Goal: Task Accomplishment & Management: Manage account settings

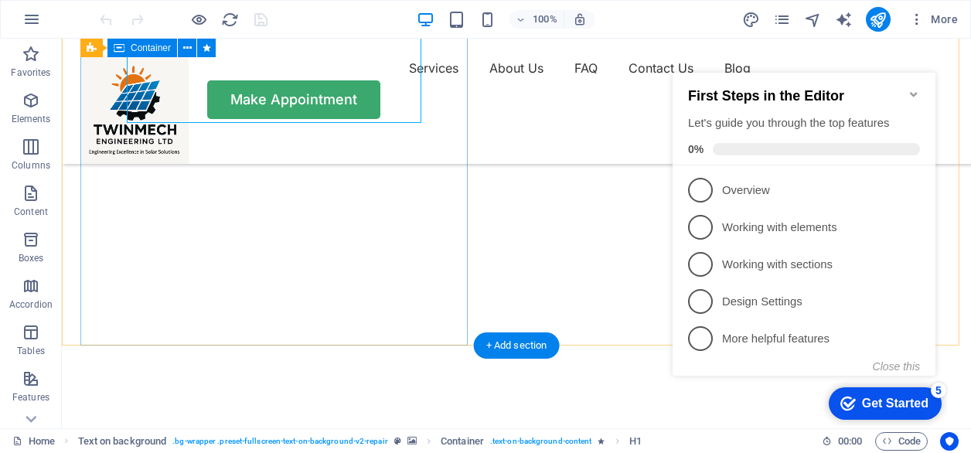
scroll to position [309, 0]
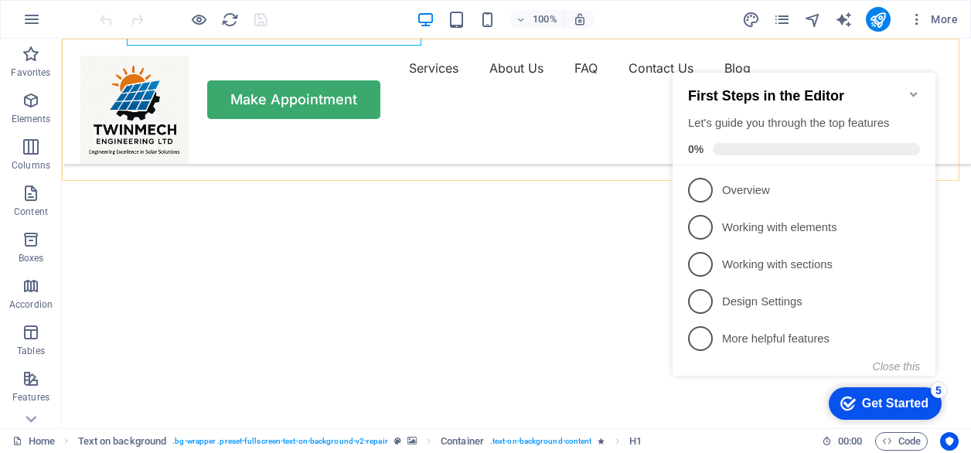
click at [545, 65] on div "Services About Us FAQ Contact Us Blog Make Appointment" at bounding box center [516, 101] width 909 height 125
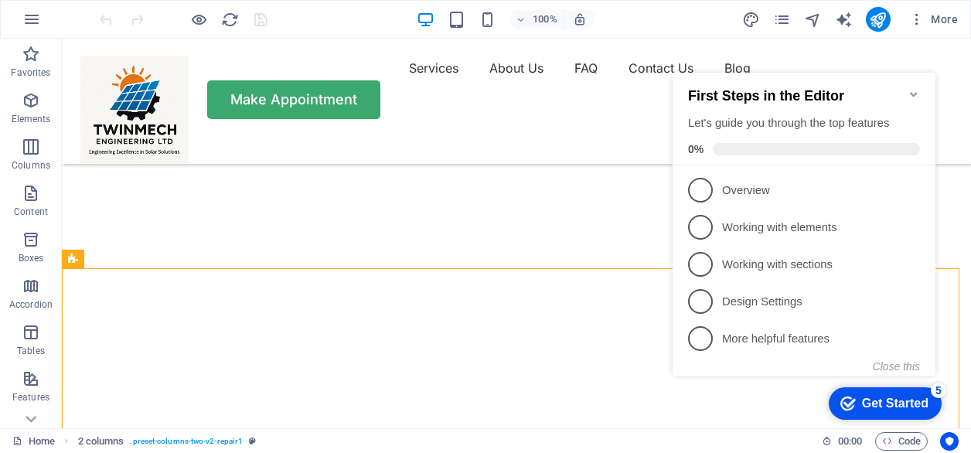
click at [913, 88] on icon "Minimize checklist" at bounding box center [913, 94] width 12 height 12
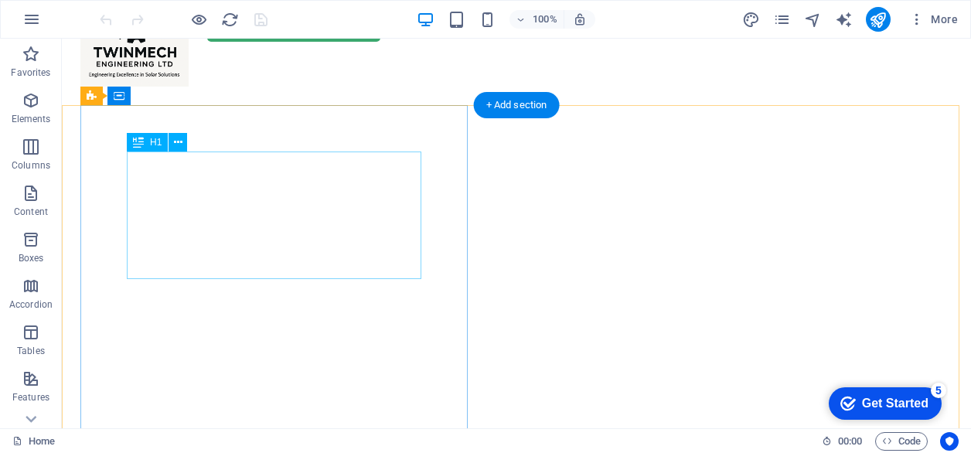
scroll to position [0, 0]
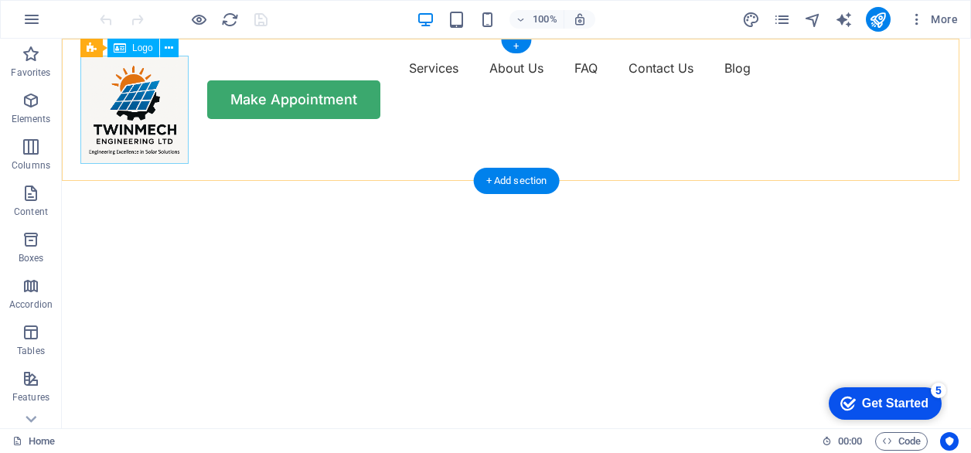
click at [134, 137] on div at bounding box center [134, 110] width 108 height 108
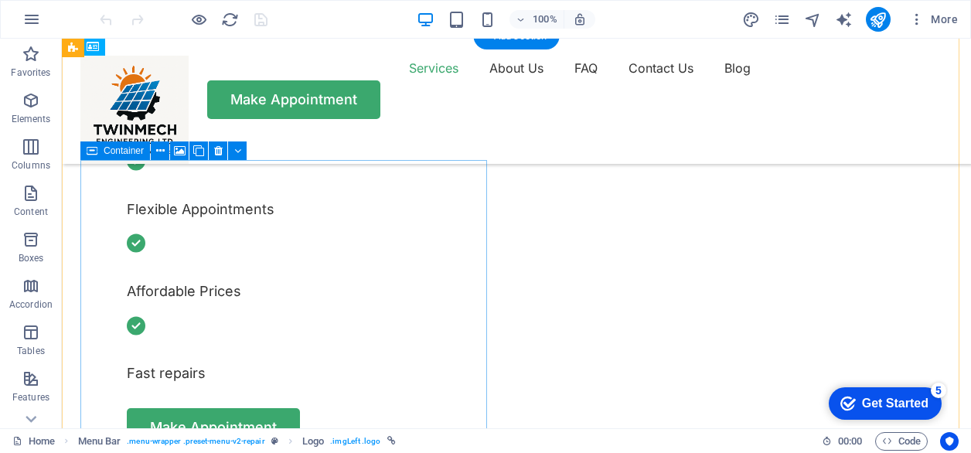
scroll to position [541, 0]
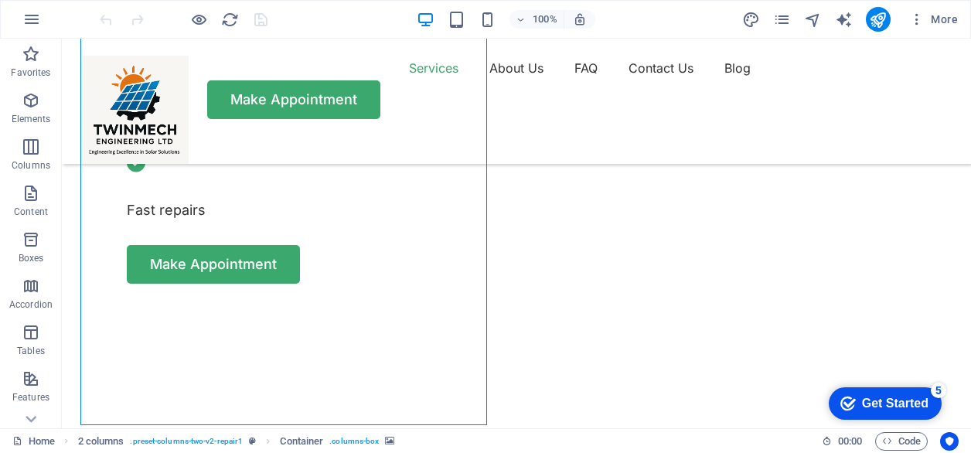
scroll to position [850, 0]
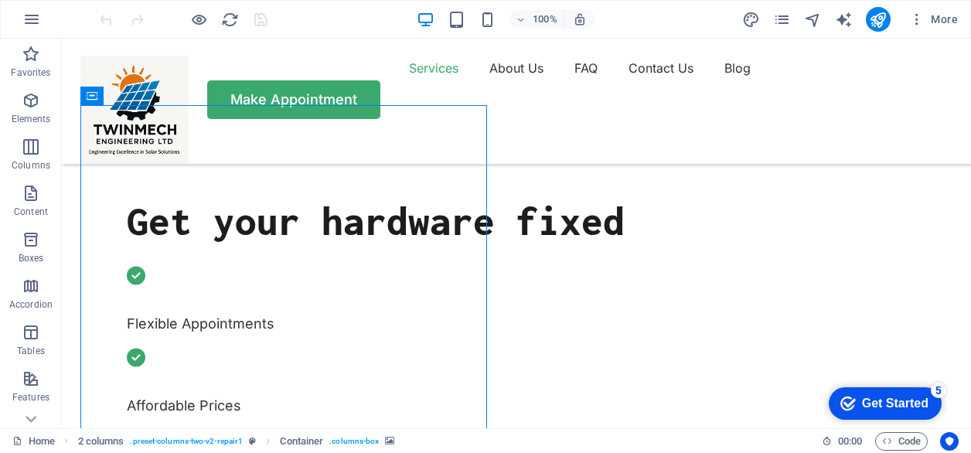
scroll to position [618, 0]
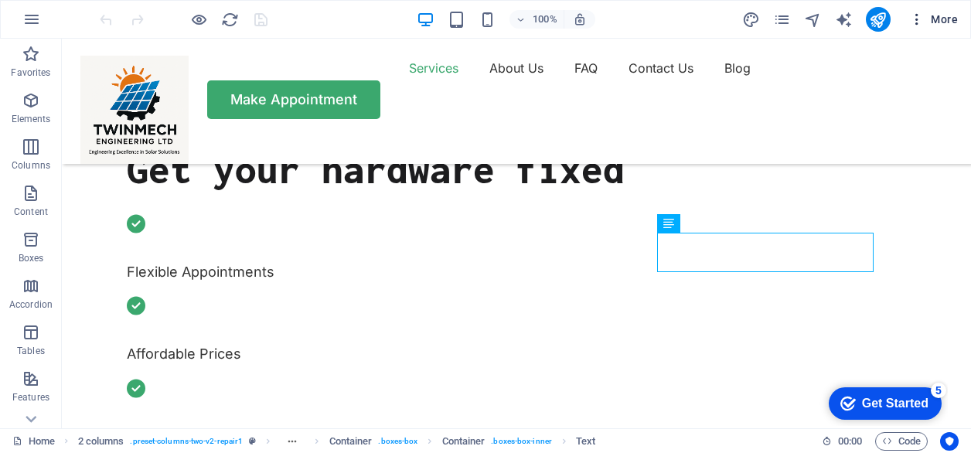
click at [941, 21] on span "More" at bounding box center [933, 19] width 49 height 15
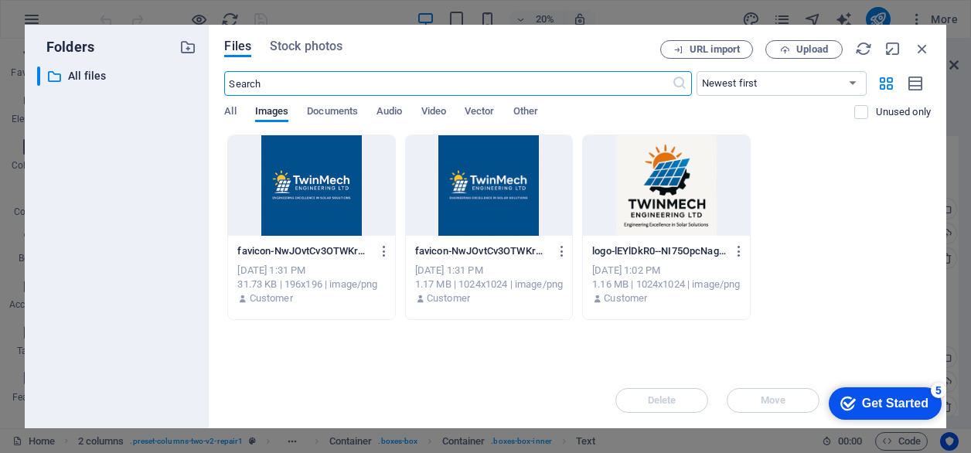
scroll to position [1912, 0]
click at [322, 111] on span "Documents" at bounding box center [332, 113] width 51 height 22
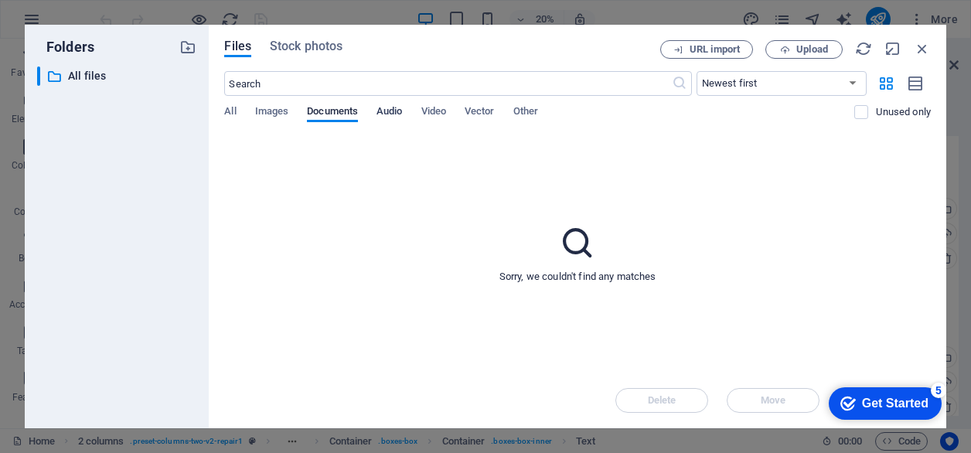
click at [385, 113] on span "Audio" at bounding box center [389, 113] width 26 height 22
click at [433, 105] on span "Video" at bounding box center [433, 113] width 25 height 22
click at [495, 107] on span "Vector" at bounding box center [479, 113] width 30 height 22
click at [518, 106] on span "Other" at bounding box center [525, 113] width 25 height 22
click at [328, 46] on span "Stock photos" at bounding box center [306, 46] width 73 height 19
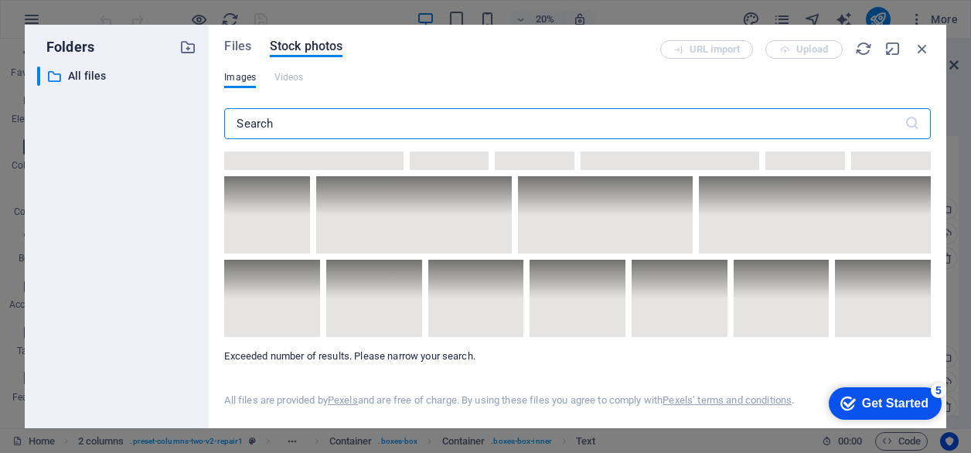
scroll to position [10796, 0]
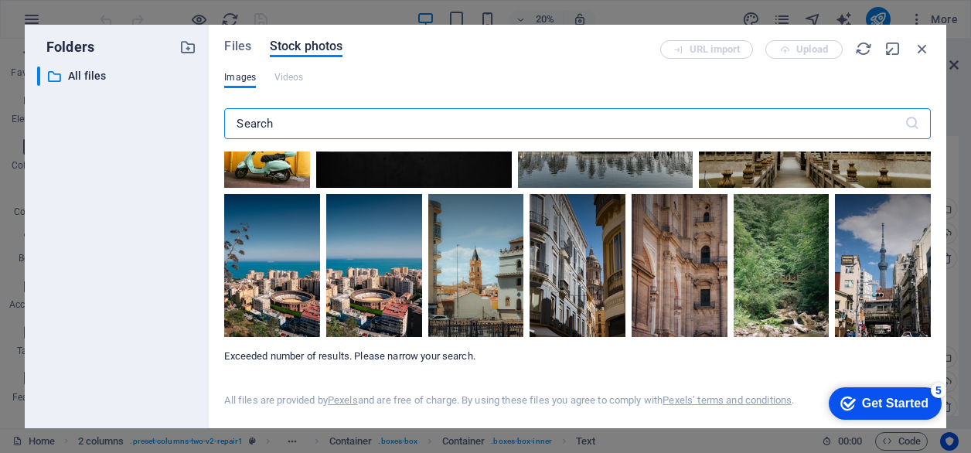
click at [271, 75] on div "Images Videos" at bounding box center [577, 85] width 706 height 29
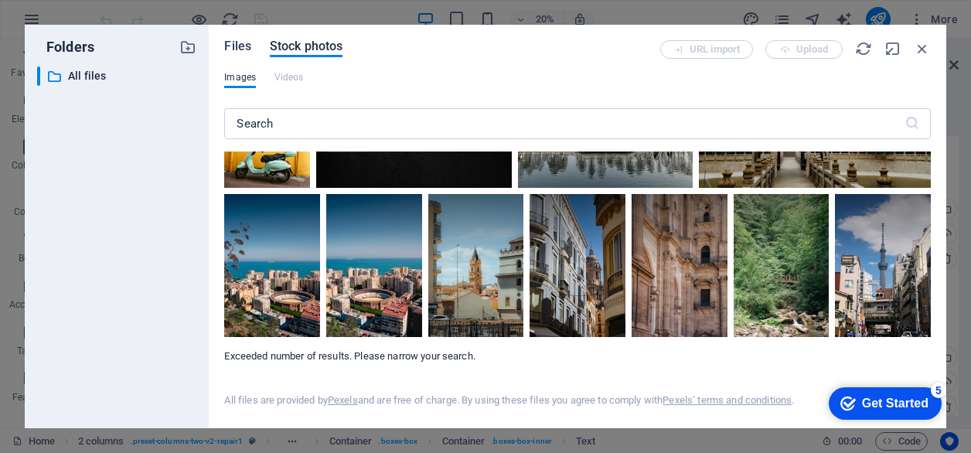
click at [246, 55] on button "Files" at bounding box center [237, 48] width 27 height 17
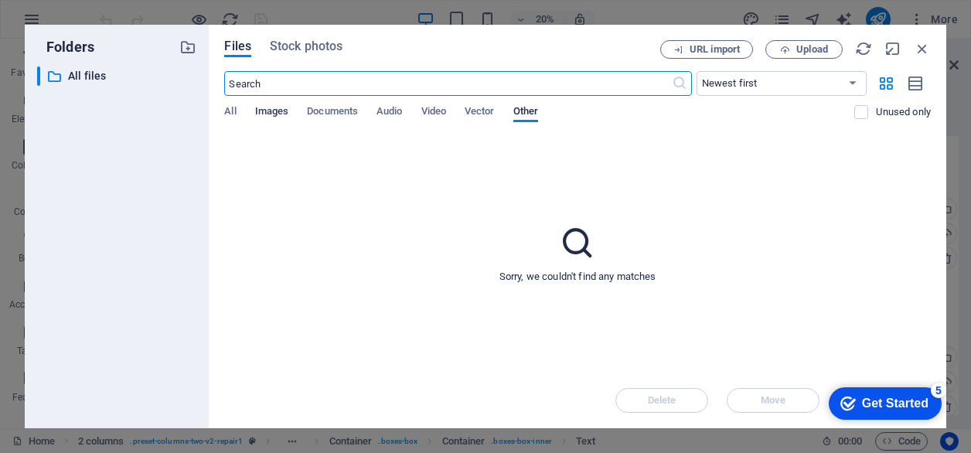
click at [288, 118] on span "Images" at bounding box center [272, 113] width 34 height 22
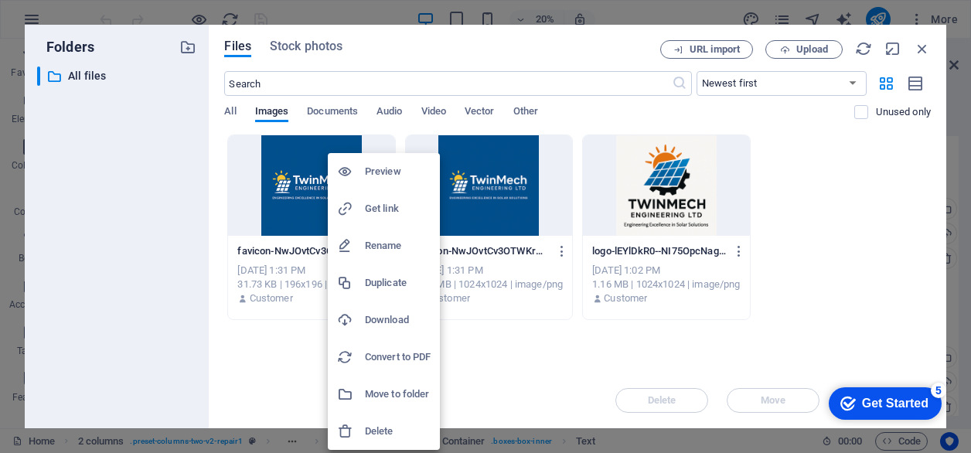
drag, startPoint x: 469, startPoint y: 341, endPoint x: 508, endPoint y: 364, distance: 45.1
click at [512, 366] on div at bounding box center [485, 226] width 971 height 453
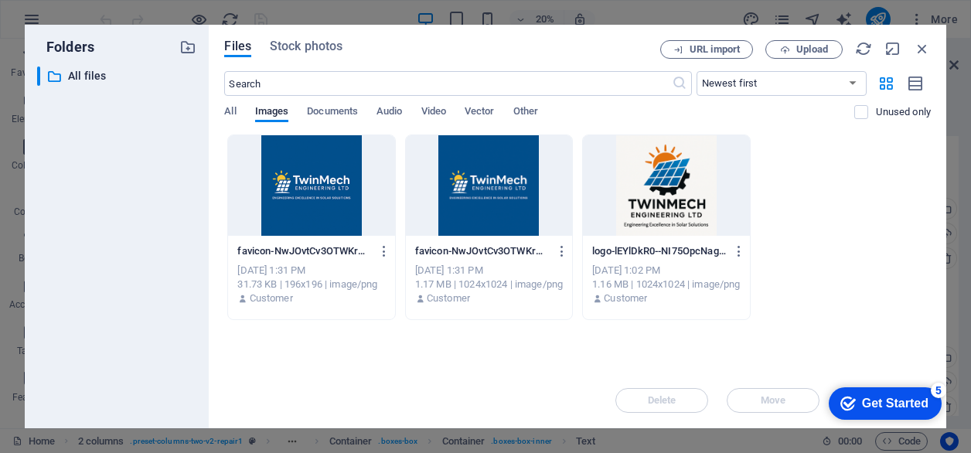
drag, startPoint x: 808, startPoint y: 254, endPoint x: 847, endPoint y: 163, distance: 99.0
click at [847, 163] on div "favicon-NwJOvtCv3OTWKrV8OhUx6g-qvwu5joXdo-TVrduw5VSsQ.png favicon-NwJOvtCv3OTWK…" at bounding box center [577, 226] width 706 height 185
click at [720, 53] on span "URL import" at bounding box center [714, 49] width 50 height 9
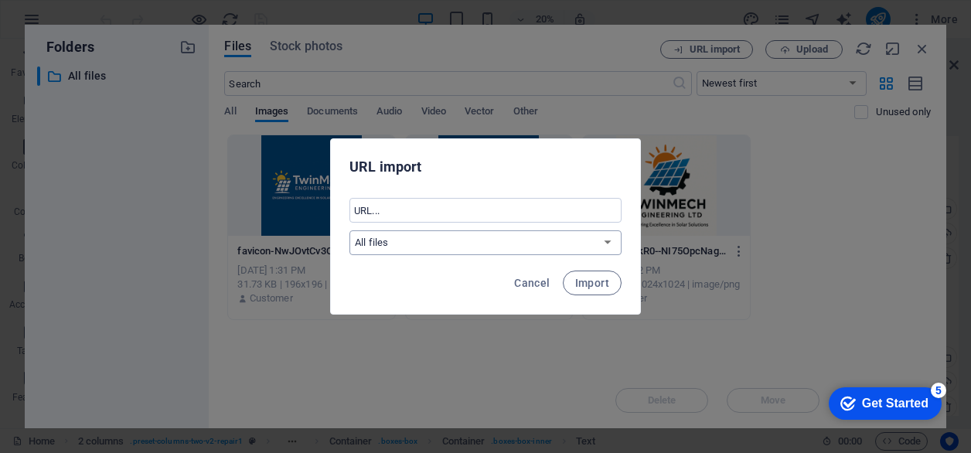
click at [448, 250] on select "All files" at bounding box center [485, 242] width 272 height 25
click at [808, 87] on div "URL import ​ All files Cancel Import" at bounding box center [485, 226] width 971 height 453
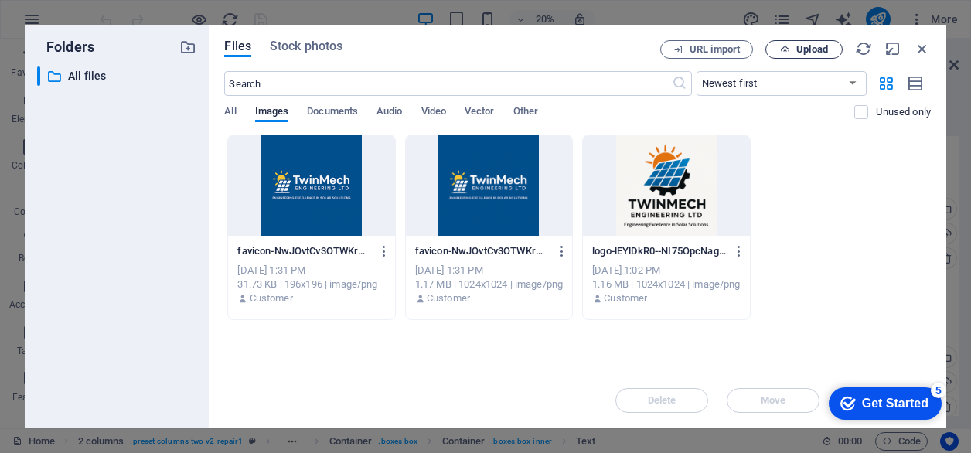
click at [802, 49] on span "Upload" at bounding box center [812, 49] width 32 height 9
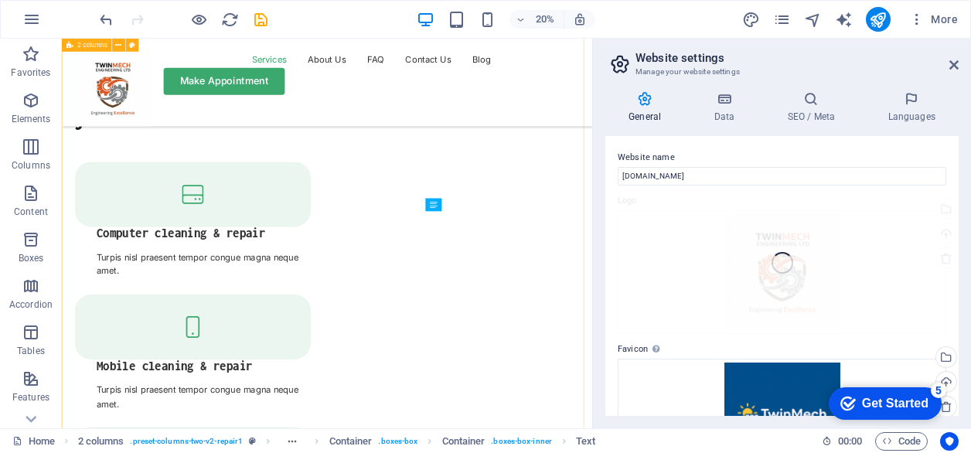
scroll to position [618, 0]
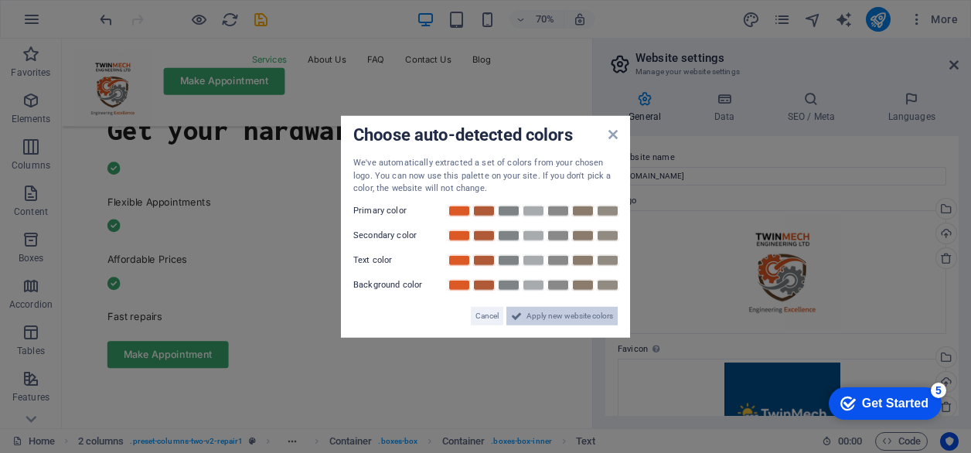
click at [552, 318] on span "Apply new website colors" at bounding box center [569, 315] width 87 height 19
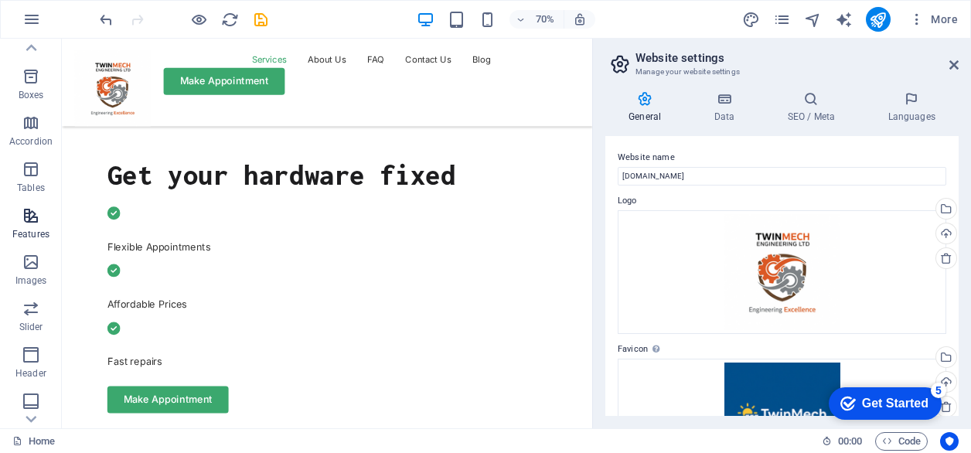
scroll to position [0, 0]
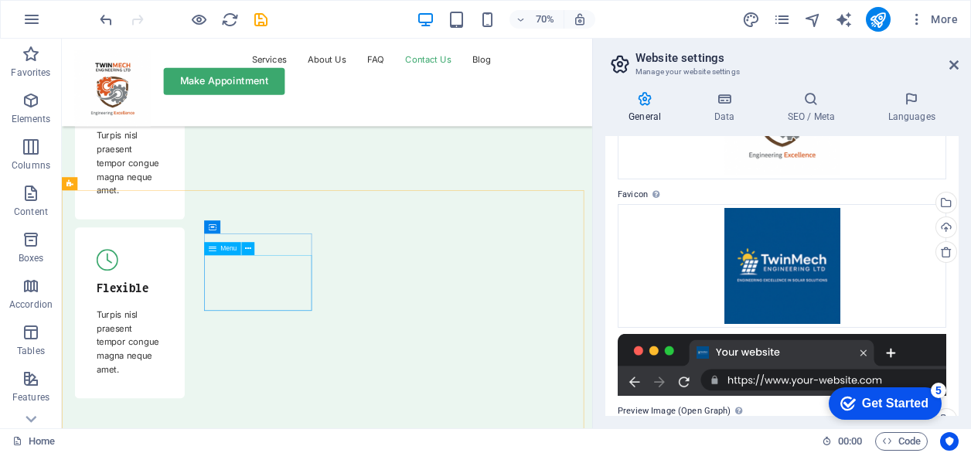
scroll to position [5614, 0]
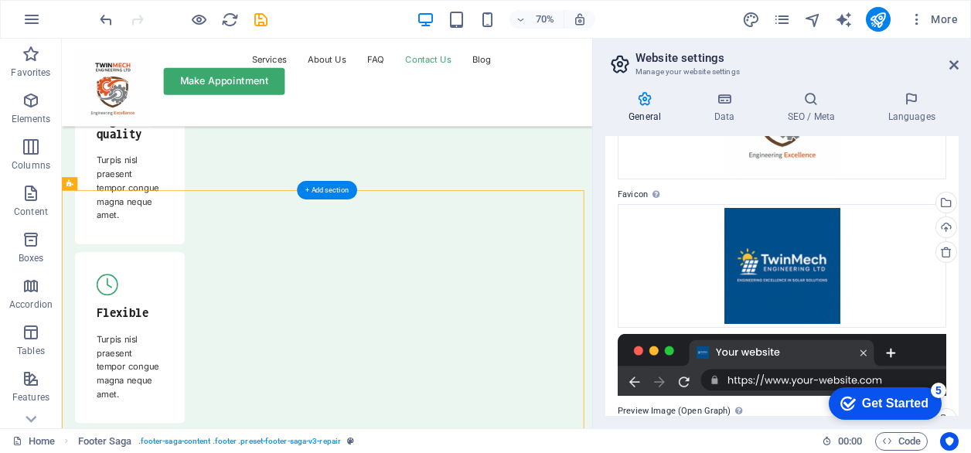
drag, startPoint x: 202, startPoint y: 431, endPoint x: 232, endPoint y: 499, distance: 74.4
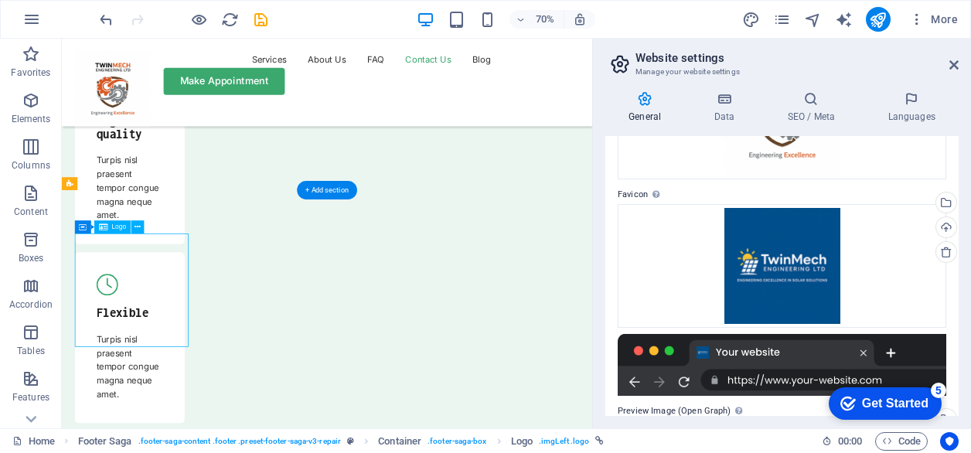
drag, startPoint x: 175, startPoint y: 366, endPoint x: 196, endPoint y: 360, distance: 21.6
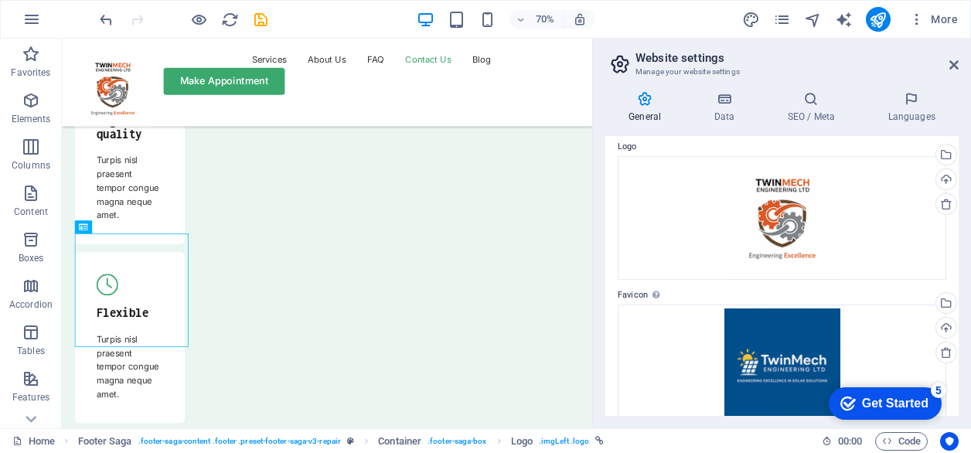
scroll to position [0, 0]
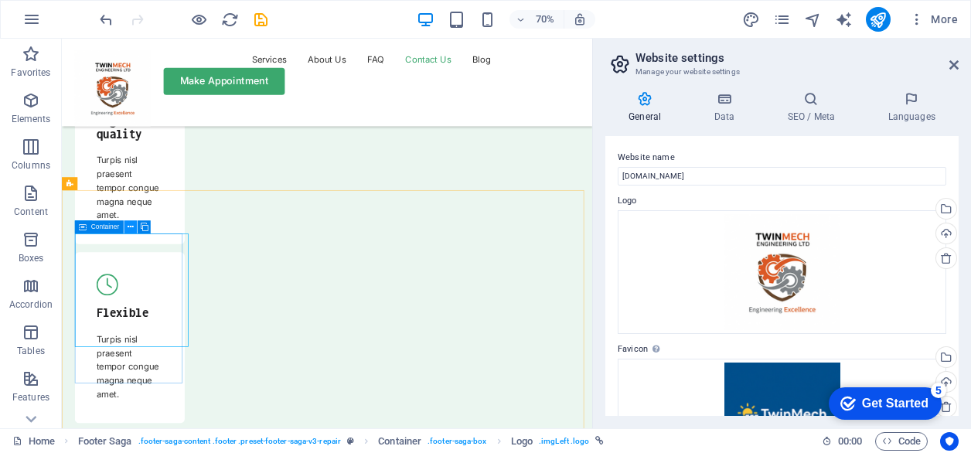
click at [129, 227] on icon at bounding box center [131, 227] width 6 height 12
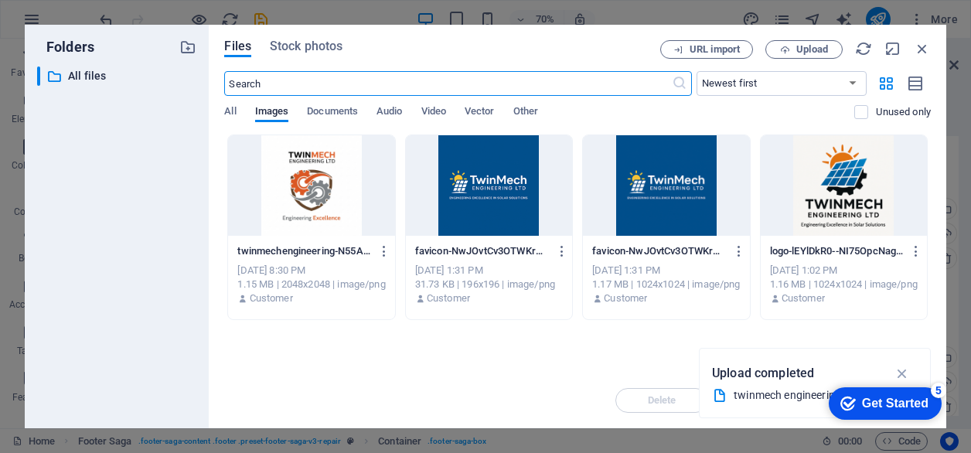
scroll to position [5621, 0]
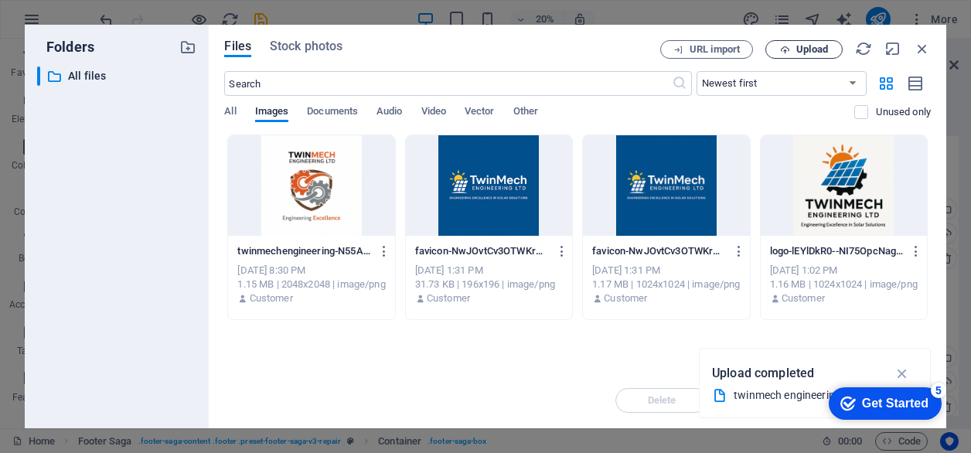
click at [784, 56] on button "Upload" at bounding box center [803, 49] width 77 height 19
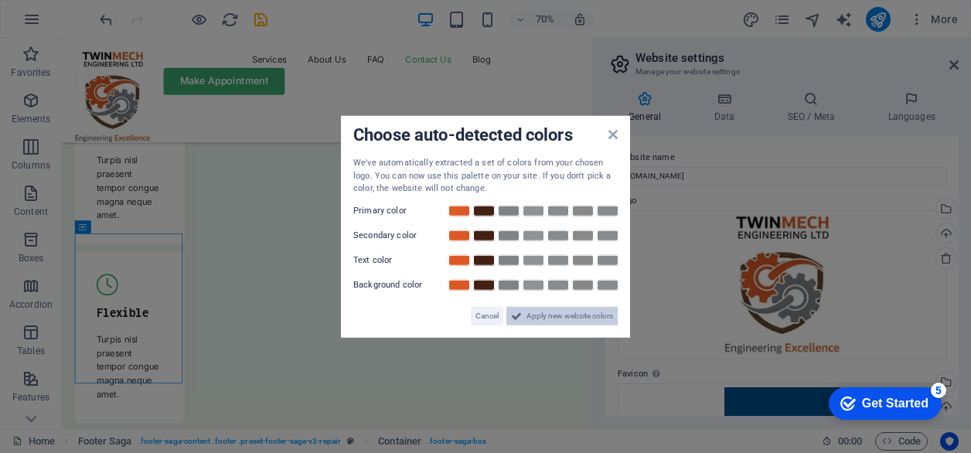
scroll to position [5638, 0]
click at [522, 317] on button "Apply new website colors" at bounding box center [561, 315] width 111 height 19
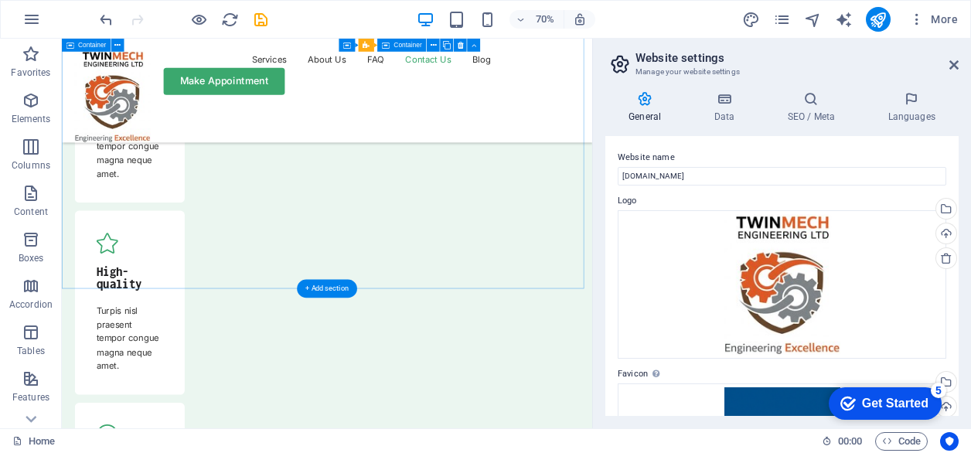
scroll to position [5751, 0]
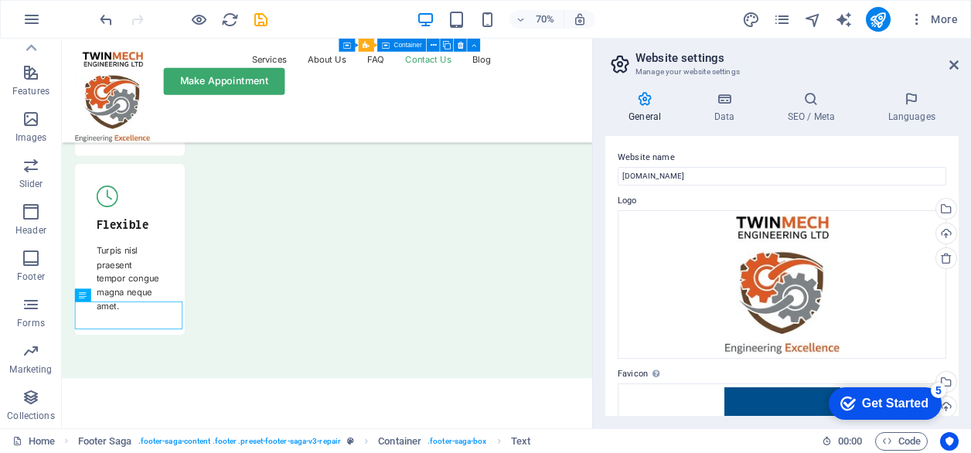
scroll to position [0, 0]
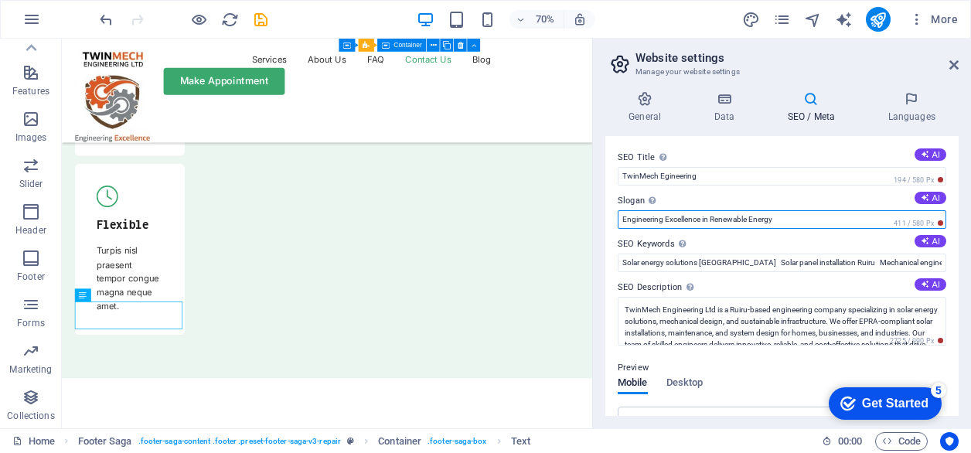
drag, startPoint x: 701, startPoint y: 219, endPoint x: 774, endPoint y: 216, distance: 73.5
click at [774, 216] on input "Engineering Excellence in Renewable Energy" at bounding box center [782, 219] width 328 height 19
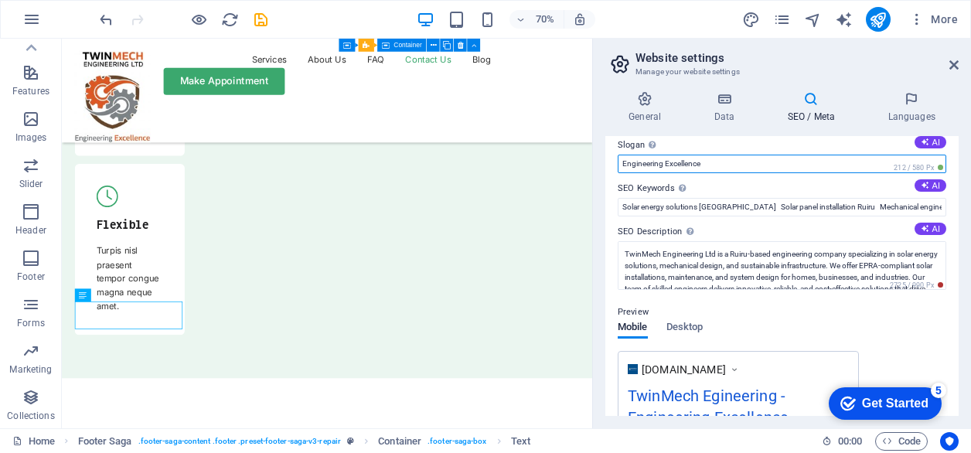
scroll to position [77, 0]
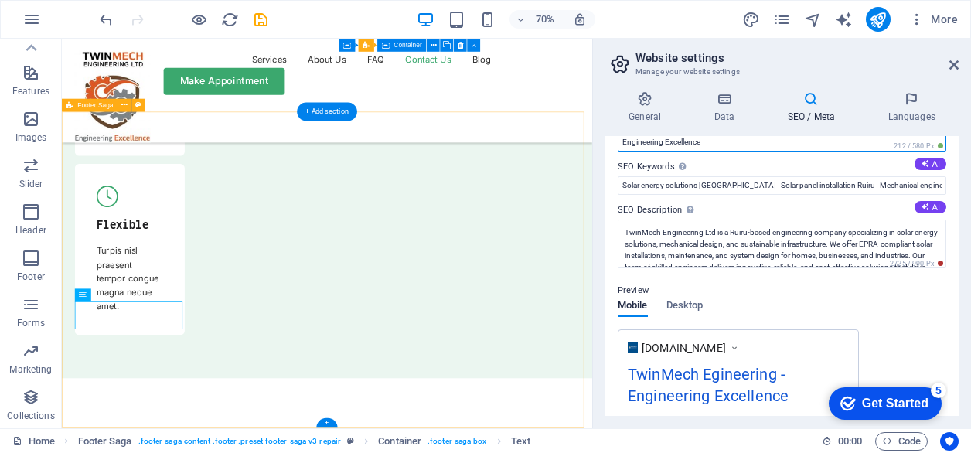
type input "Engineering Excellence"
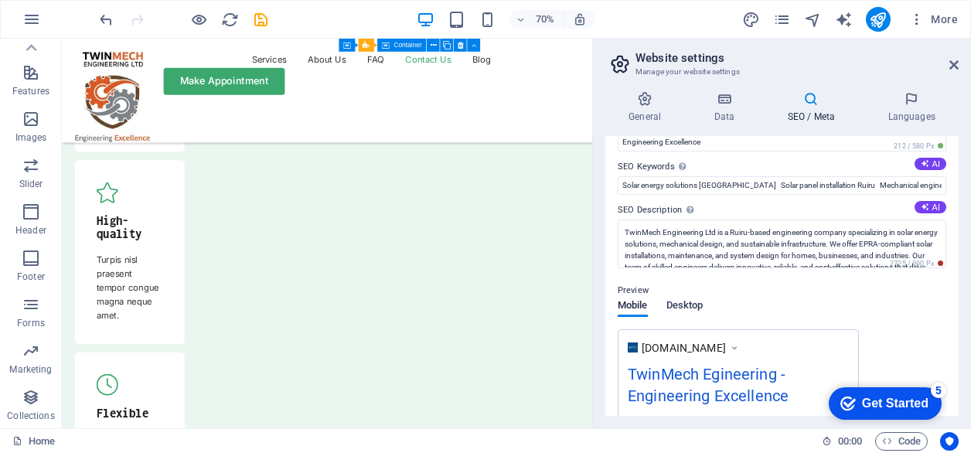
scroll to position [155, 0]
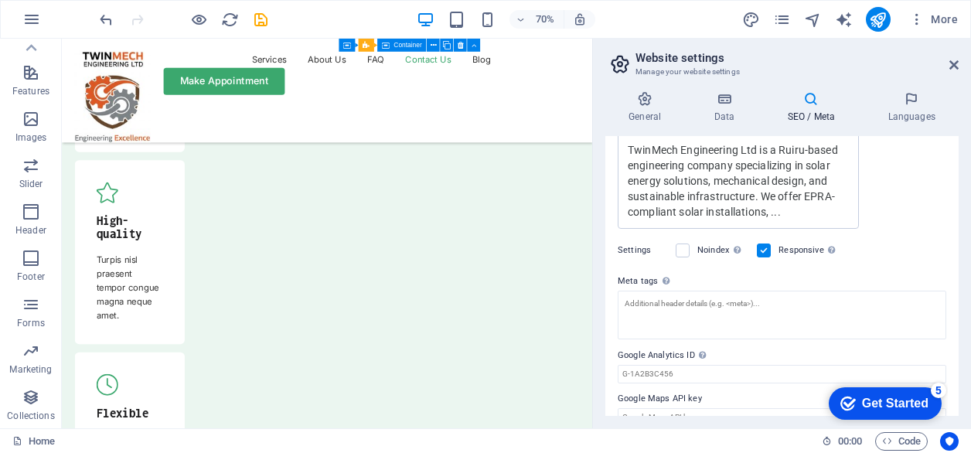
scroll to position [370, 0]
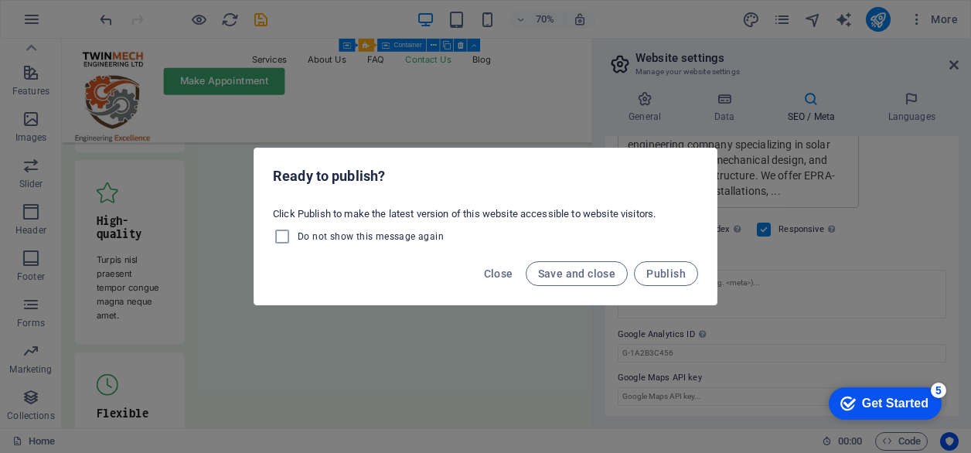
click at [759, 236] on div "Ready to publish? Click Publish to make the latest version of this website acce…" at bounding box center [485, 226] width 971 height 453
click at [384, 124] on div "Ready to publish? Click Publish to make the latest version of this website acce…" at bounding box center [485, 226] width 971 height 453
drag, startPoint x: 376, startPoint y: 124, endPoint x: 326, endPoint y: 148, distance: 55.3
click at [373, 125] on div "Ready to publish? Click Publish to make the latest version of this website acce…" at bounding box center [485, 226] width 971 height 453
drag, startPoint x: 501, startPoint y: 271, endPoint x: 494, endPoint y: 275, distance: 8.4
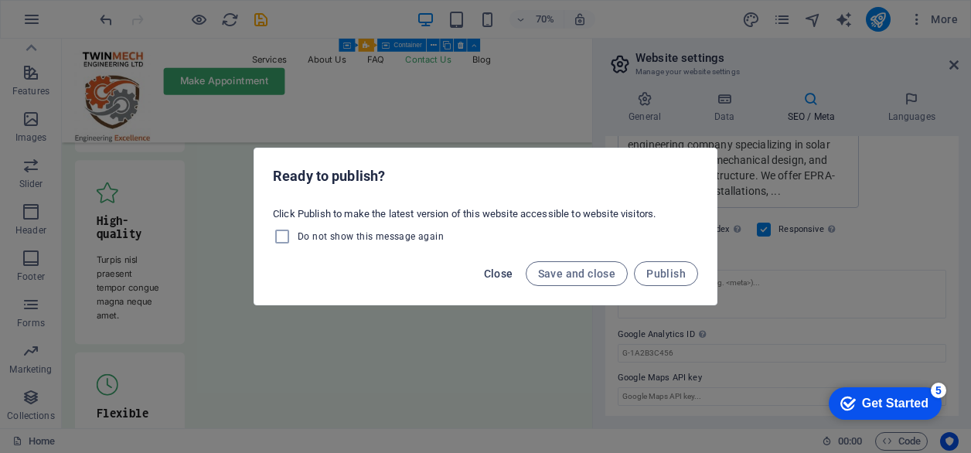
click at [501, 271] on span "Close" at bounding box center [498, 273] width 29 height 12
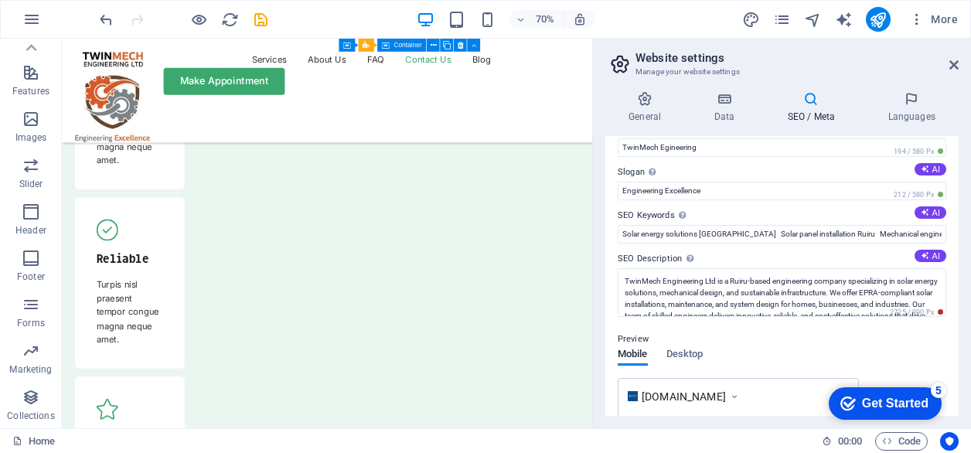
scroll to position [0, 0]
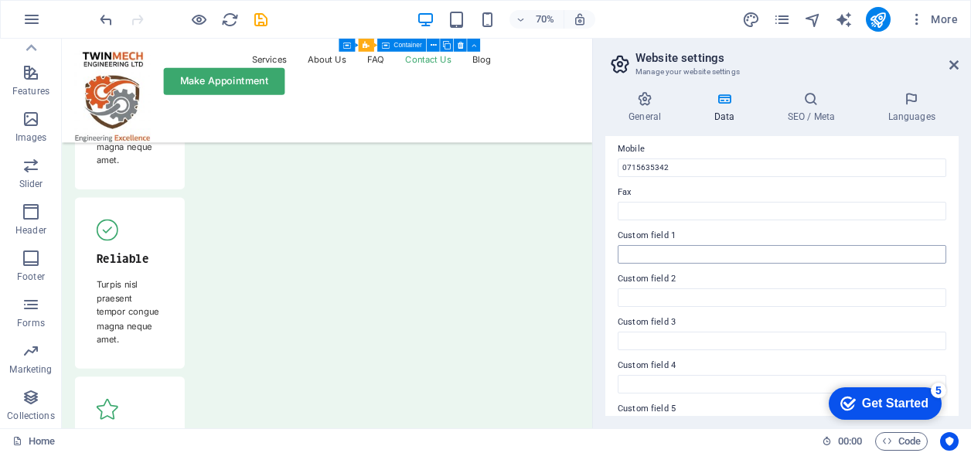
scroll to position [462, 0]
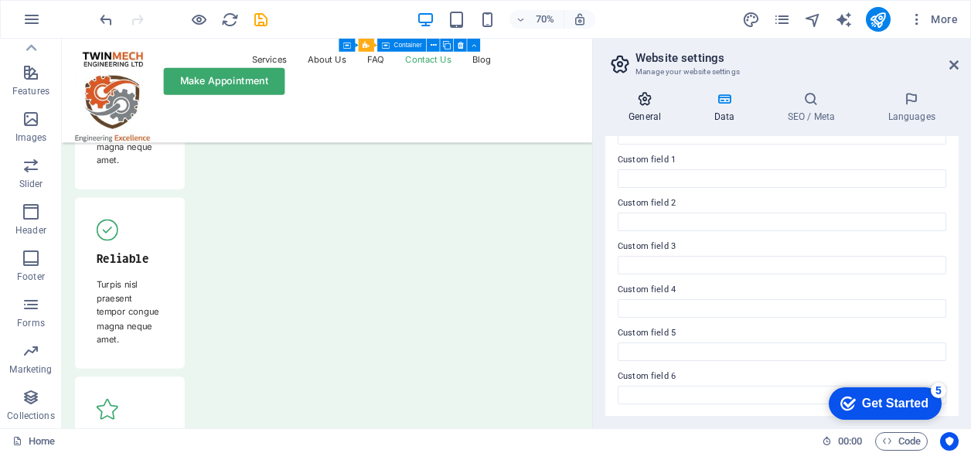
click at [645, 104] on icon at bounding box center [644, 98] width 79 height 15
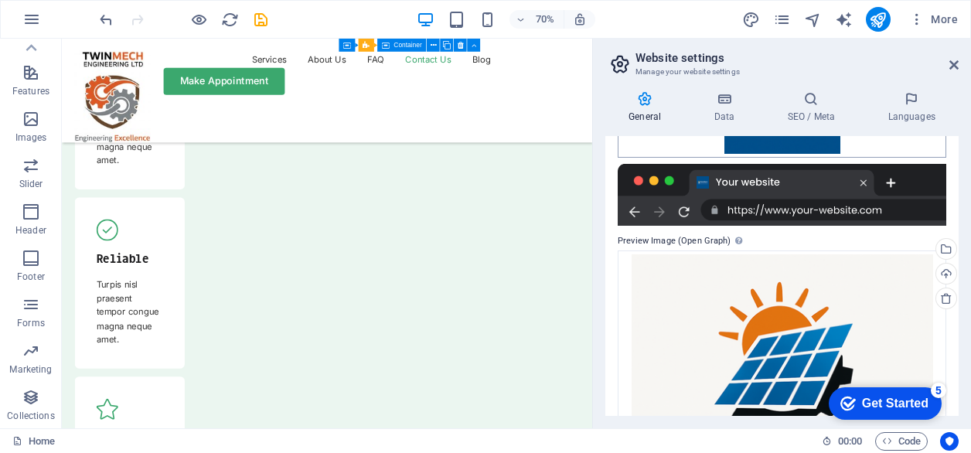
scroll to position [274, 0]
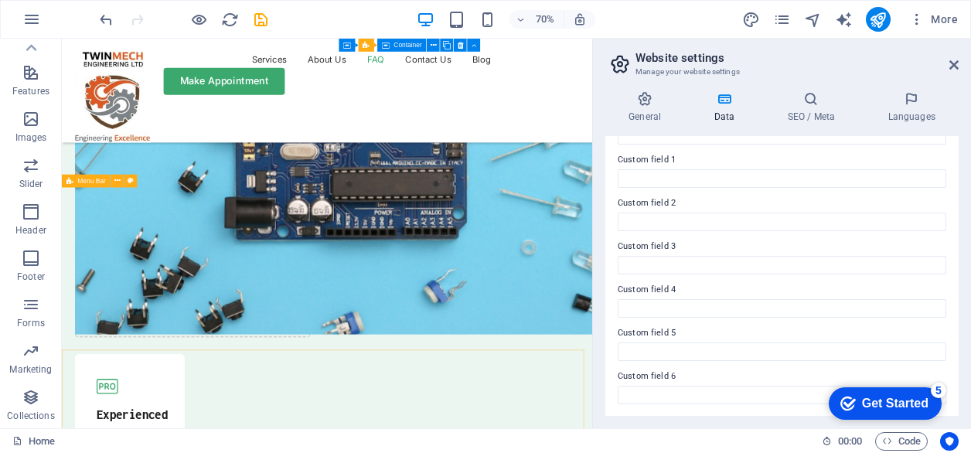
scroll to position [4669, 0]
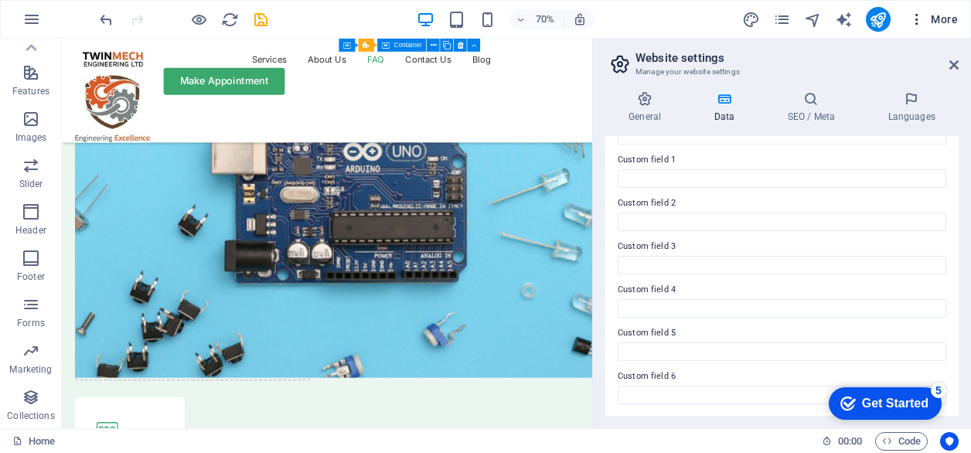
click at [915, 18] on icon "button" at bounding box center [916, 19] width 15 height 15
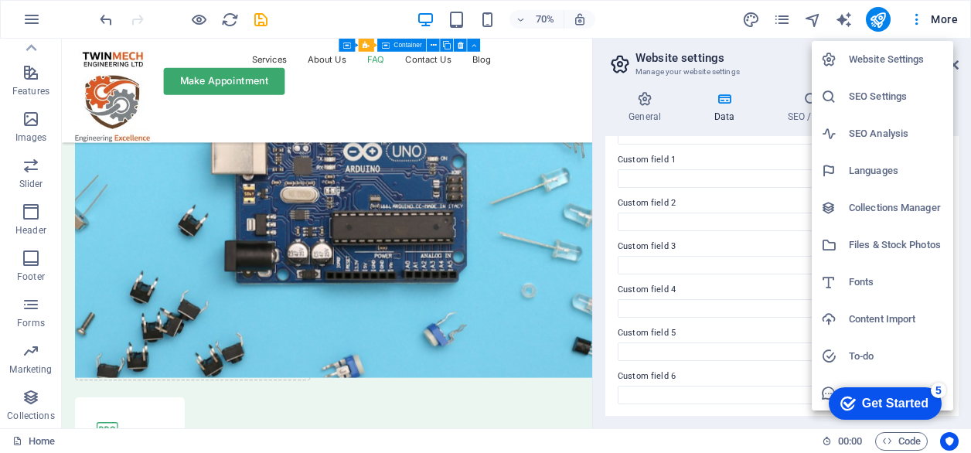
click at [912, 251] on h6 "Files & Stock Photos" at bounding box center [896, 245] width 95 height 19
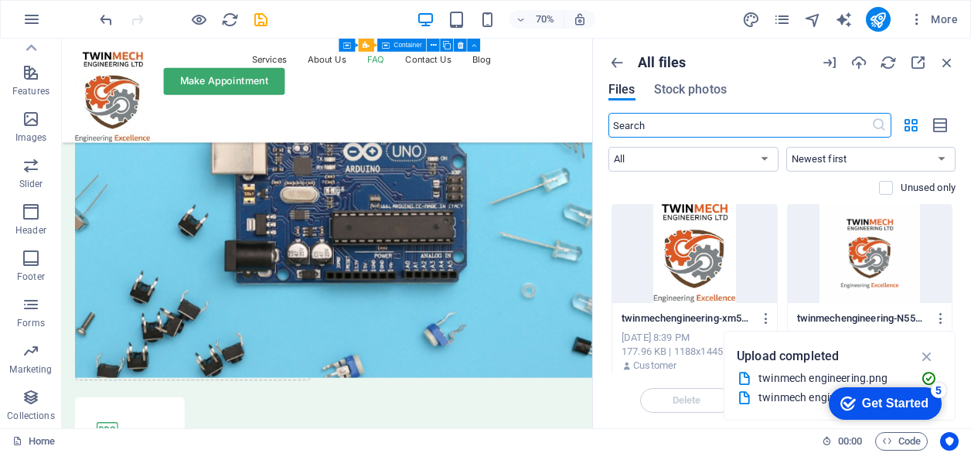
scroll to position [0, 0]
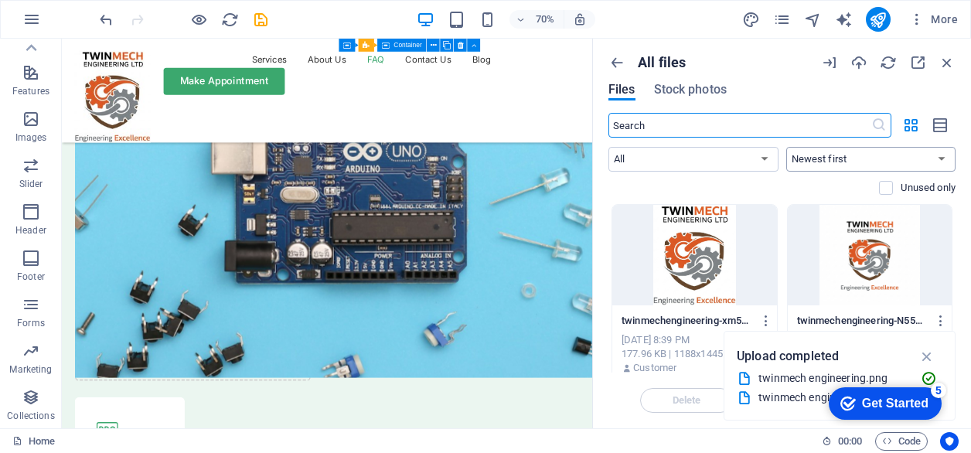
click at [852, 164] on select "Newest first Oldest first Name (A-Z) Name (Z-A) Size (0-9) Size (9-0) Resolutio…" at bounding box center [871, 159] width 170 height 25
click at [941, 124] on icon "button" at bounding box center [940, 126] width 17 height 18
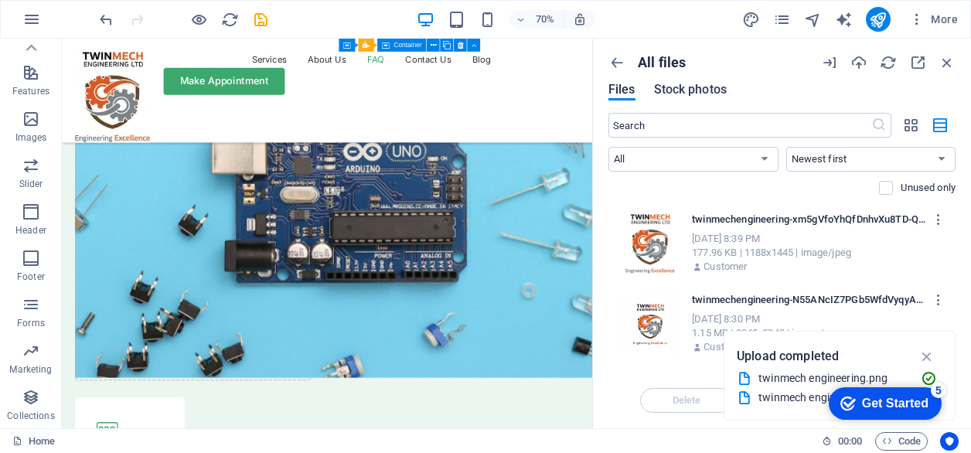
click at [704, 90] on span "Stock photos" at bounding box center [690, 89] width 73 height 19
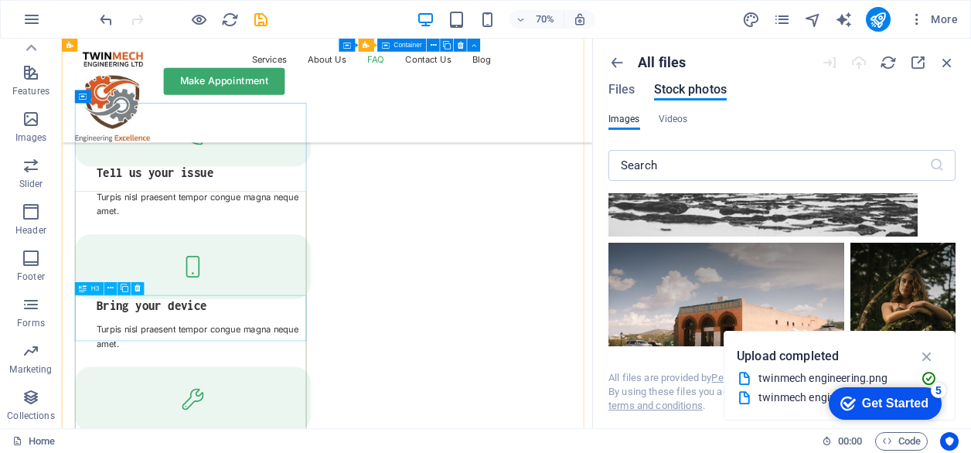
scroll to position [2582, 0]
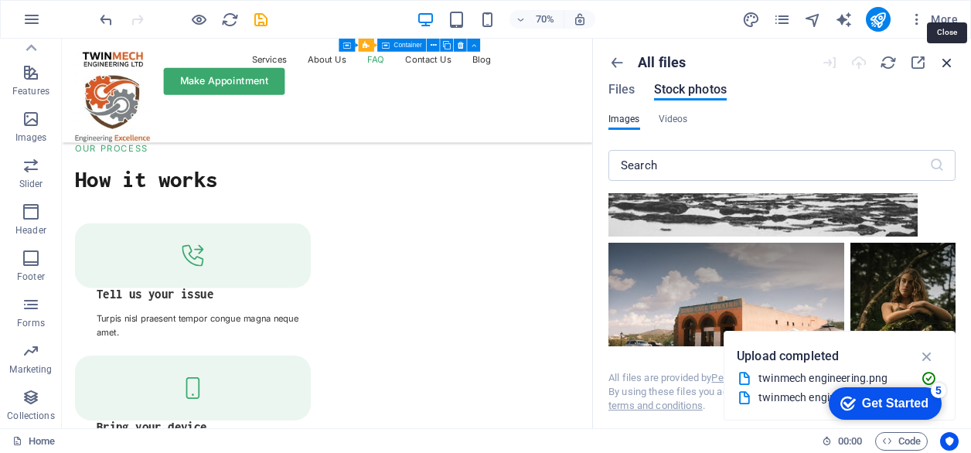
click at [948, 65] on icon "button" at bounding box center [946, 62] width 17 height 17
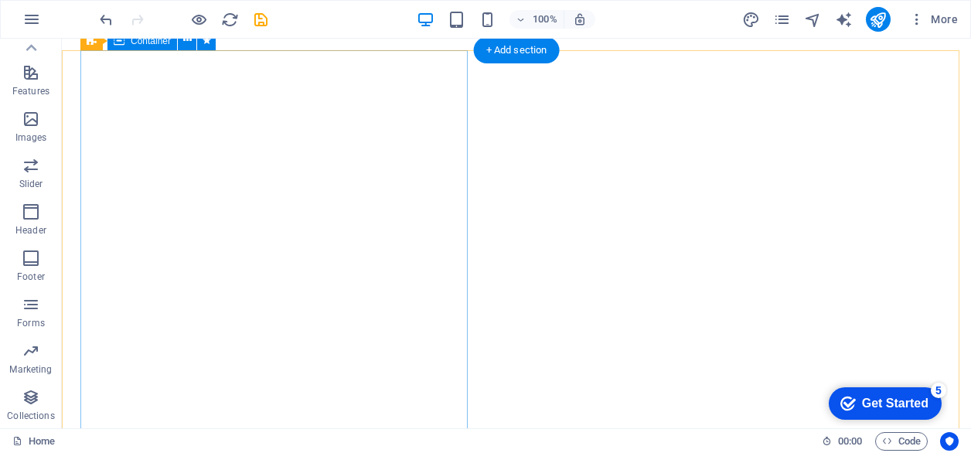
scroll to position [155, 0]
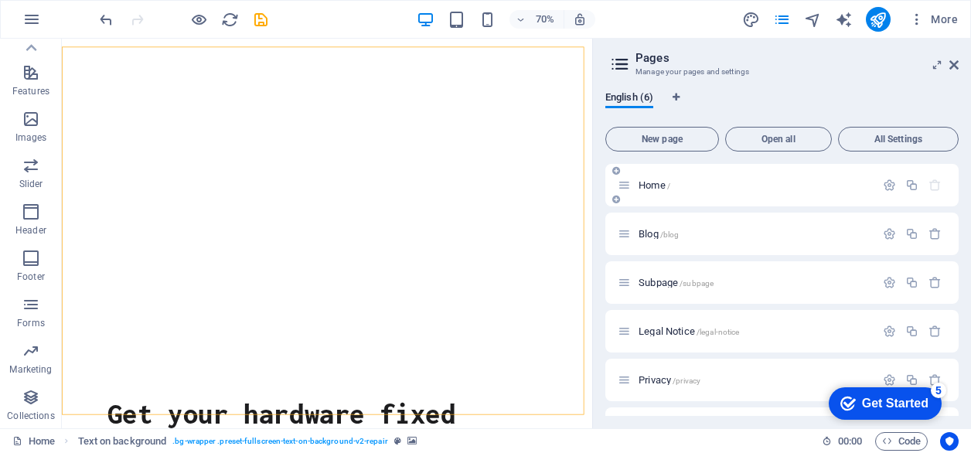
click at [626, 188] on icon at bounding box center [624, 185] width 13 height 13
click at [886, 188] on icon "button" at bounding box center [889, 185] width 13 height 13
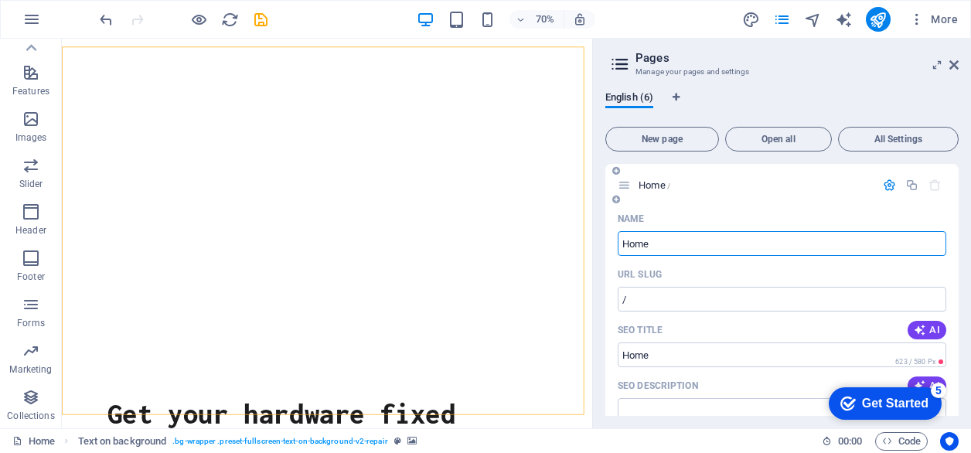
scroll to position [77, 0]
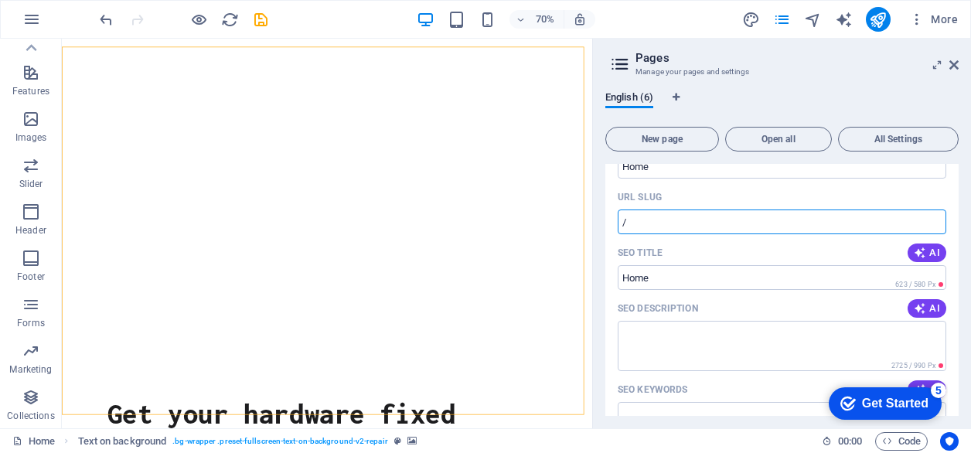
click at [651, 223] on input "/" at bounding box center [782, 221] width 328 height 25
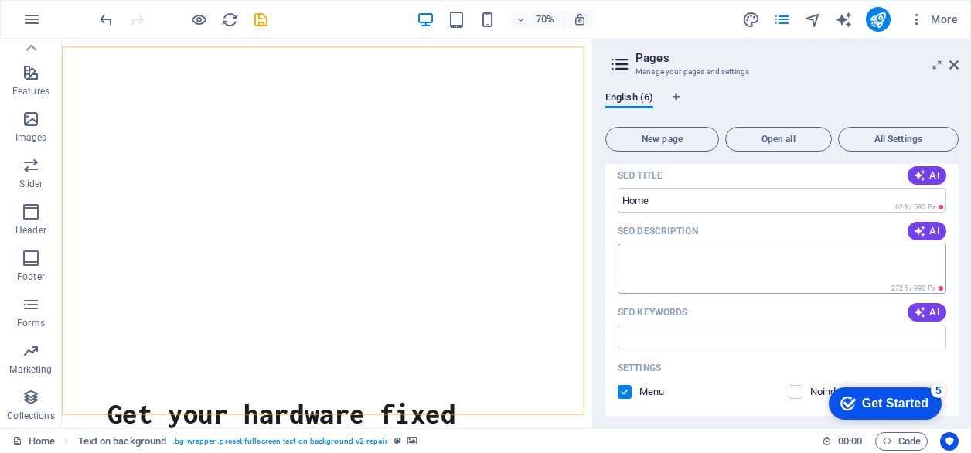
click at [662, 258] on textarea "SEO Description" at bounding box center [782, 268] width 328 height 50
click at [671, 199] on input "SEO Title" at bounding box center [782, 200] width 328 height 25
click at [652, 260] on textarea "SEO Description" at bounding box center [782, 268] width 328 height 50
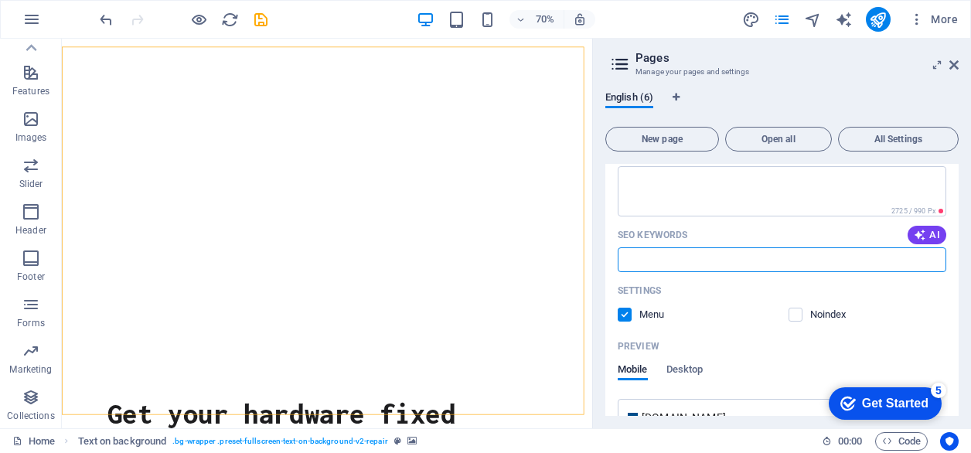
click at [662, 257] on input "SEO Keywords" at bounding box center [782, 259] width 328 height 25
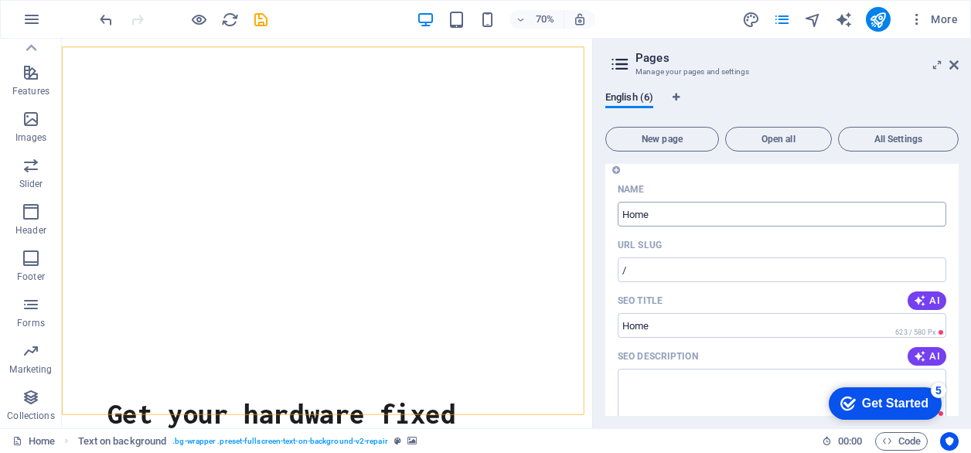
scroll to position [0, 0]
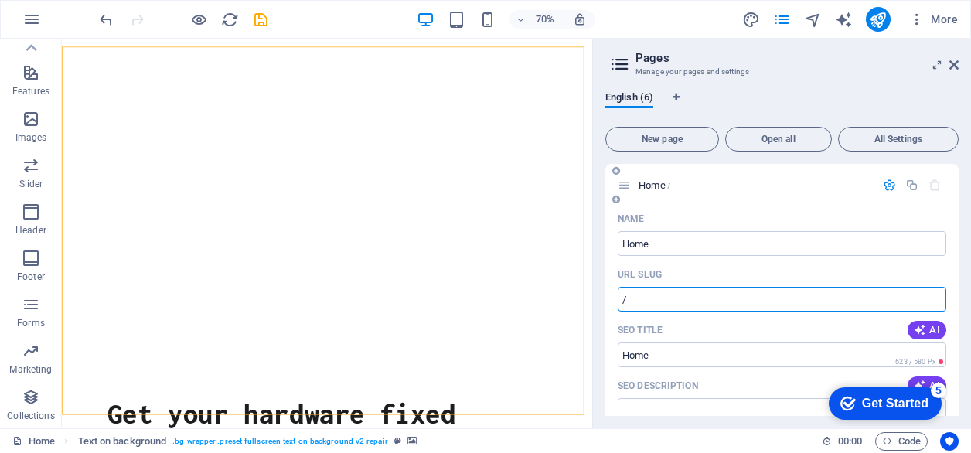
click at [681, 291] on input "/" at bounding box center [782, 299] width 328 height 25
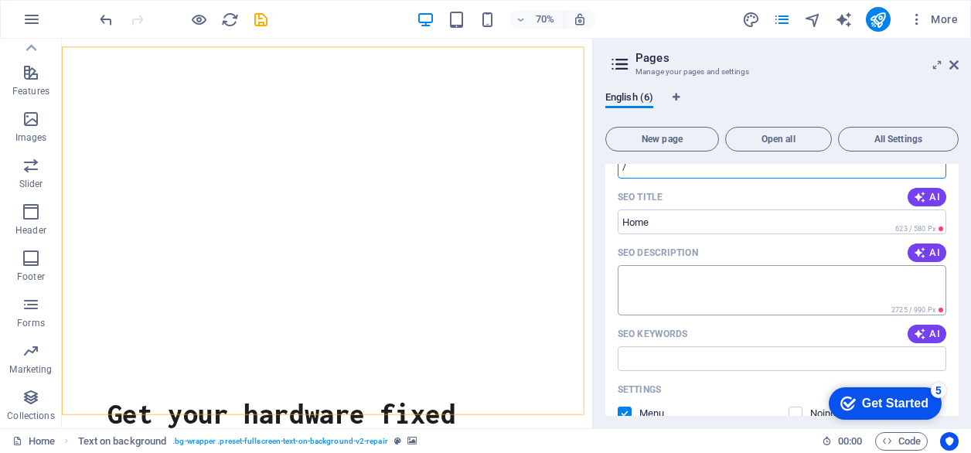
scroll to position [155, 0]
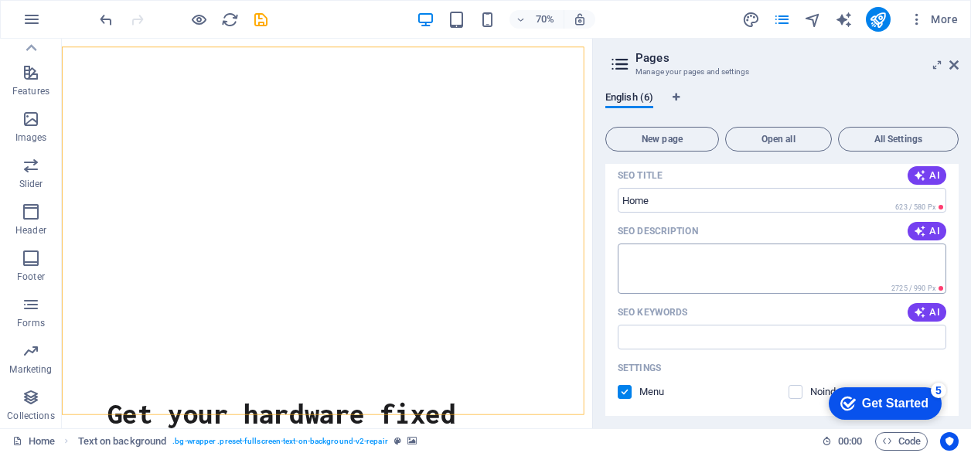
click at [638, 260] on textarea "SEO Description" at bounding box center [782, 268] width 328 height 50
paste textarea "TwinMech Engineering Ltd – Delivering Engineering Excellence in Kenya through s…"
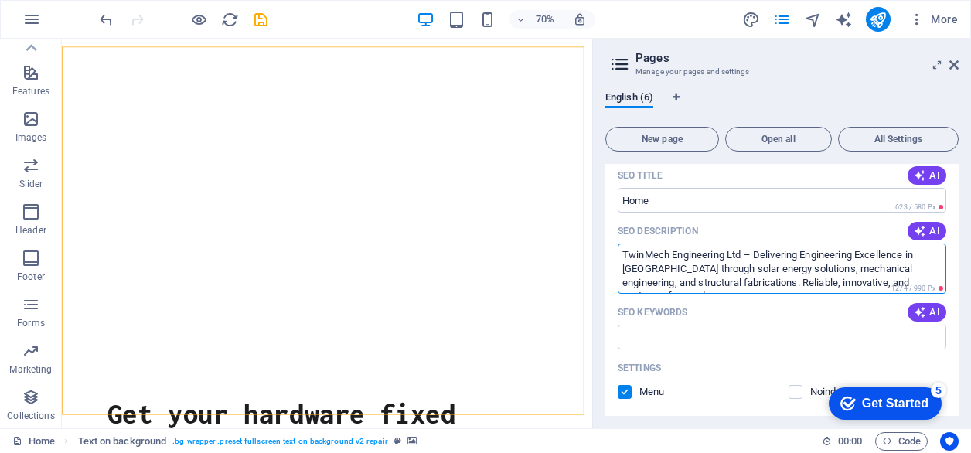
type textarea "TwinMech Engineering Ltd – Delivering Engineering Excellence in Kenya through s…"
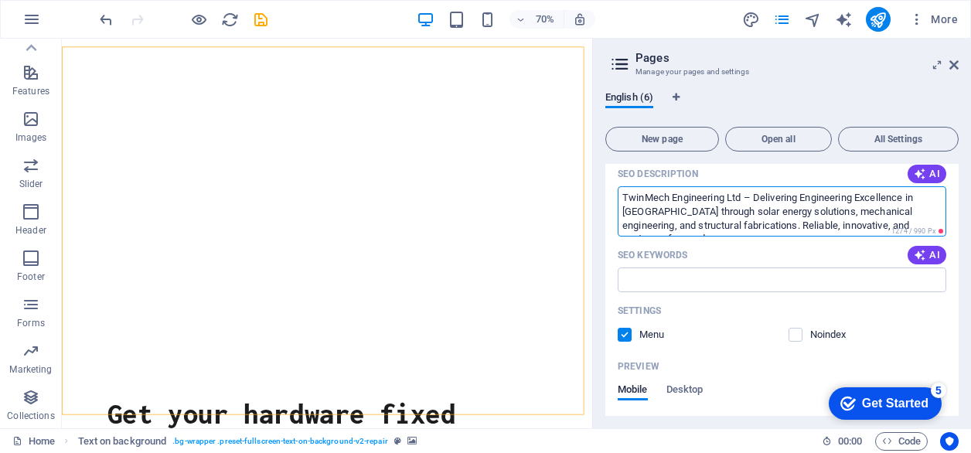
scroll to position [232, 0]
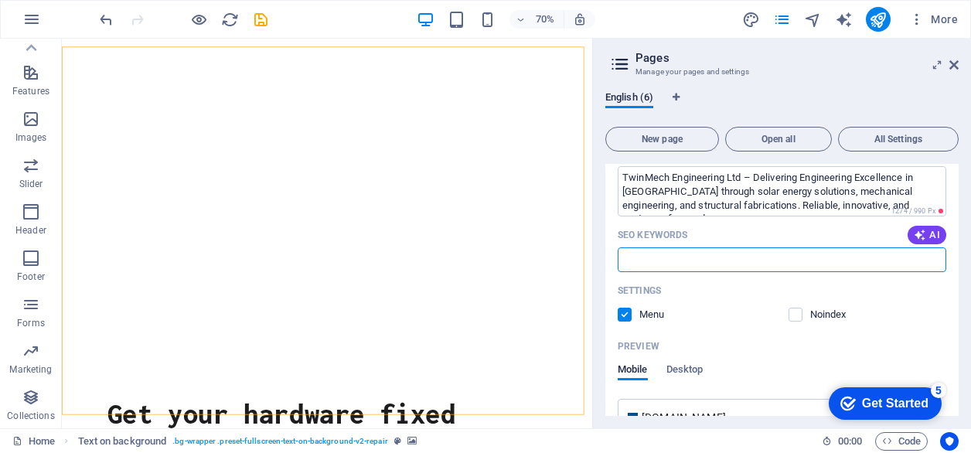
click at [659, 260] on input "SEO Keywords" at bounding box center [782, 259] width 328 height 25
paste input "Mechanical engineering services Kenya Solar energy solutions Kenya Structural s…"
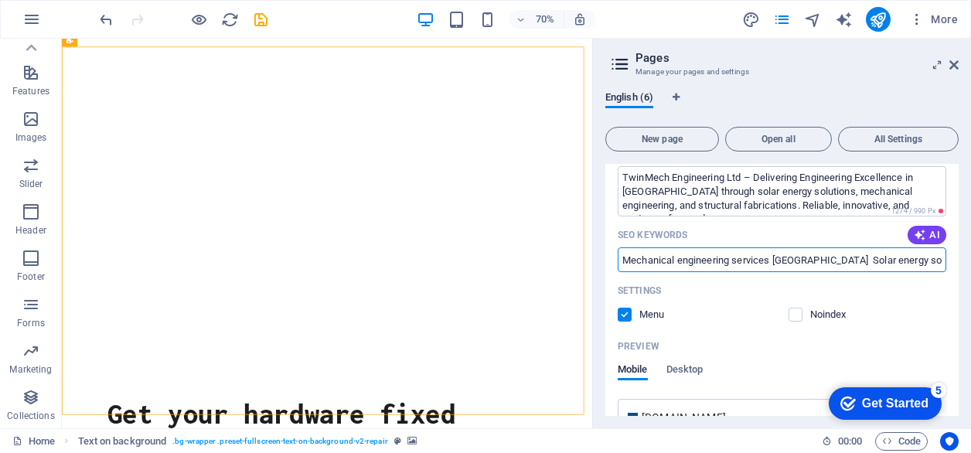
click at [710, 261] on input "Mechanical engineering services Kenya Solar energy solutions Kenya Structural s…" at bounding box center [782, 259] width 328 height 25
paste input "Solar installation Kenya Mechanical design and fabrication Custom metal works K…"
click at [646, 258] on input "Mechanical engineering services Kenya Solar energy solutions Kenya Structural s…" at bounding box center [782, 259] width 328 height 25
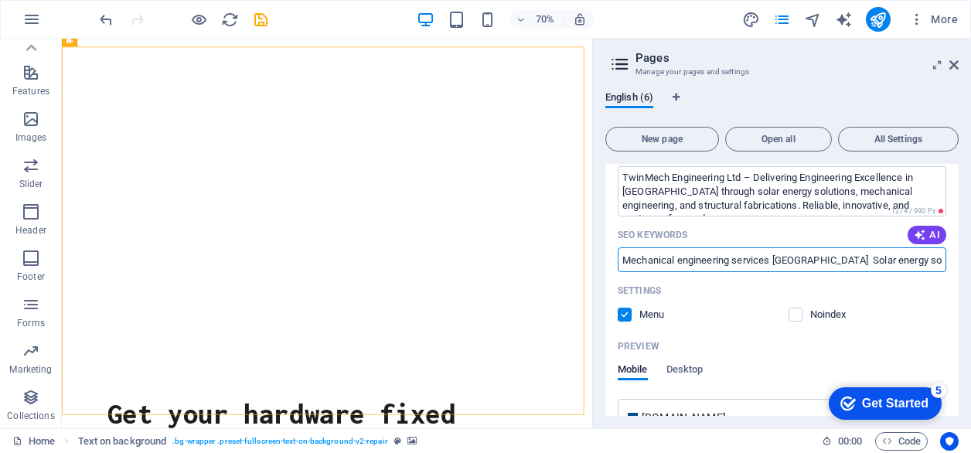
paste input "Affordable solar energy company in Ruiru"
paste input "Mechanical design and fabrication"
click at [813, 260] on input "Affordable solar energy company in Ruiru Mechanical design and fabrication" at bounding box center [782, 259] width 328 height 25
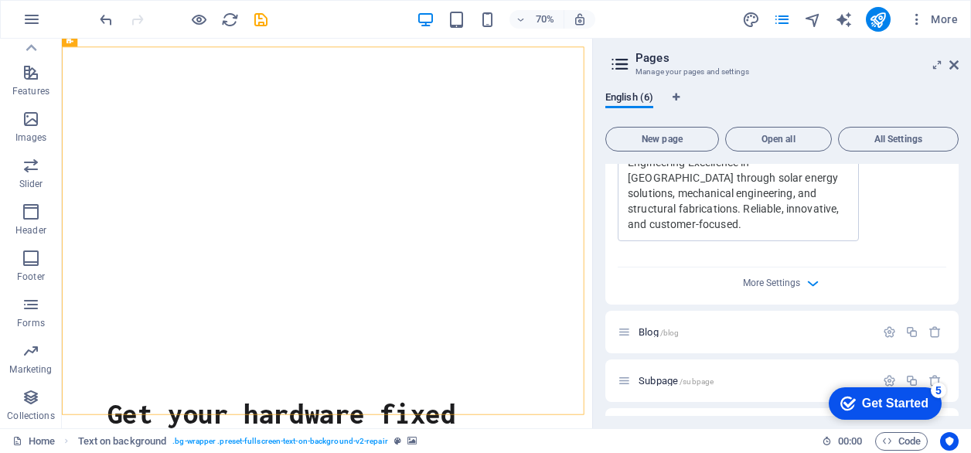
scroll to position [618, 0]
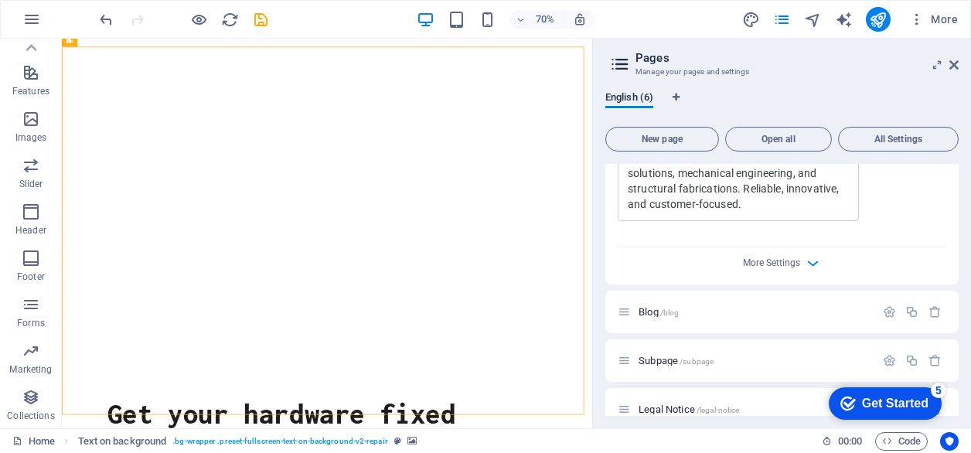
type input "Affordable solar energy company in Ruiru, Mechanical design and fabrication"
click at [809, 254] on icon "button" at bounding box center [813, 263] width 18 height 18
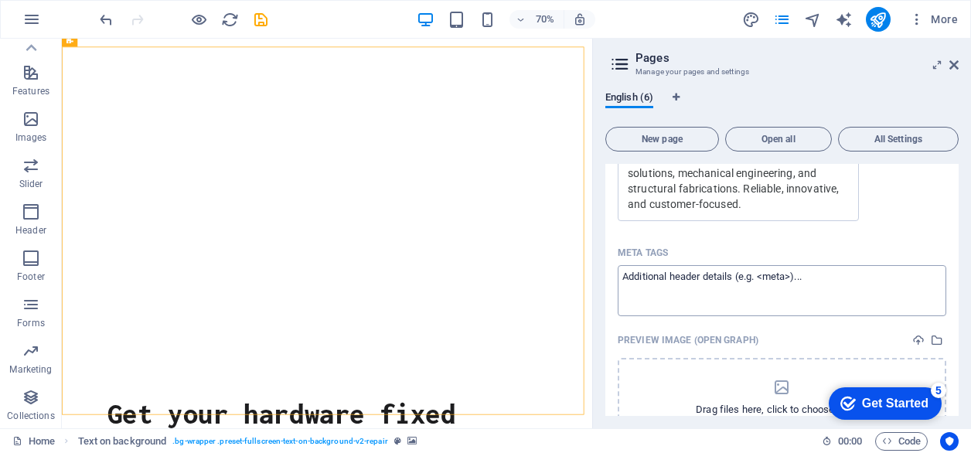
click at [697, 277] on textarea "Meta tags ​" at bounding box center [782, 290] width 328 height 50
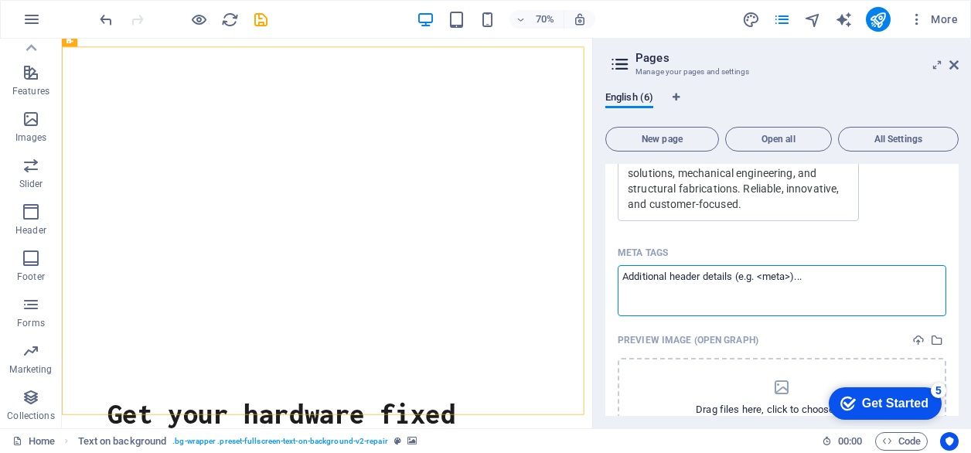
paste textarea "<!-- Meta Title --> <title>TwinMech Engineering Ltd | Mechanical & Solar Soluti…"
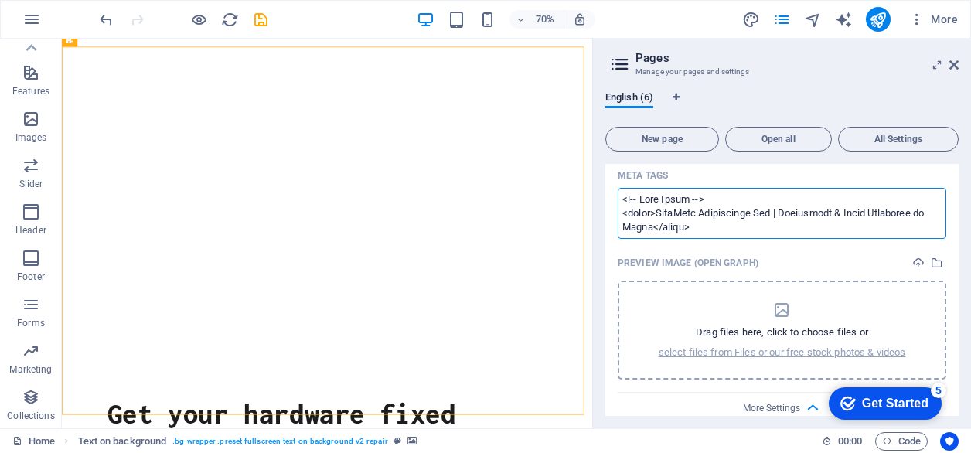
scroll to position [773, 0]
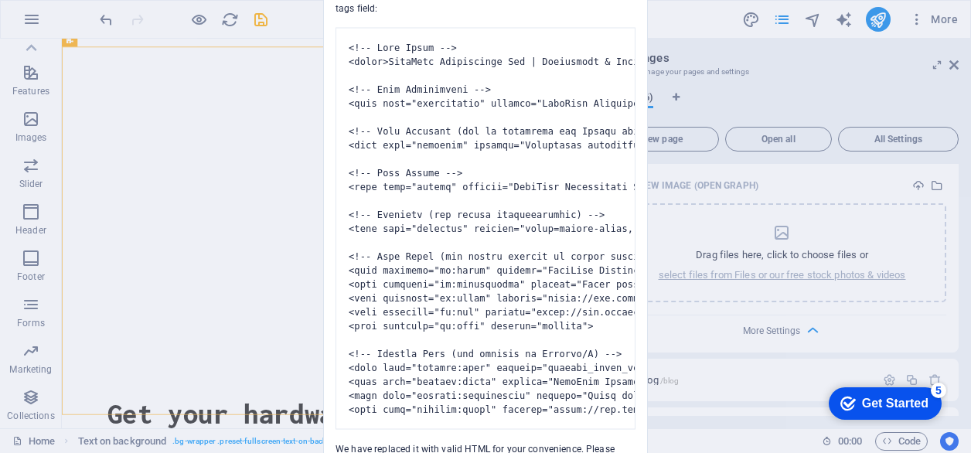
type textarea "<title>TwinMech Engineering Ltd | Mechanical &amp; Solar Solutions in Kenya</ti…"
click at [294, 26] on div "Invalid HTML You have entered the following invalid HTML code (e.g. missing clo…" at bounding box center [485, 226] width 971 height 453
click at [728, 176] on div "Invalid HTML You have entered the following invalid HTML code (e.g. missing clo…" at bounding box center [485, 226] width 971 height 453
click at [796, 199] on div "Invalid HTML You have entered the following invalid HTML code (e.g. missing clo…" at bounding box center [485, 226] width 971 height 453
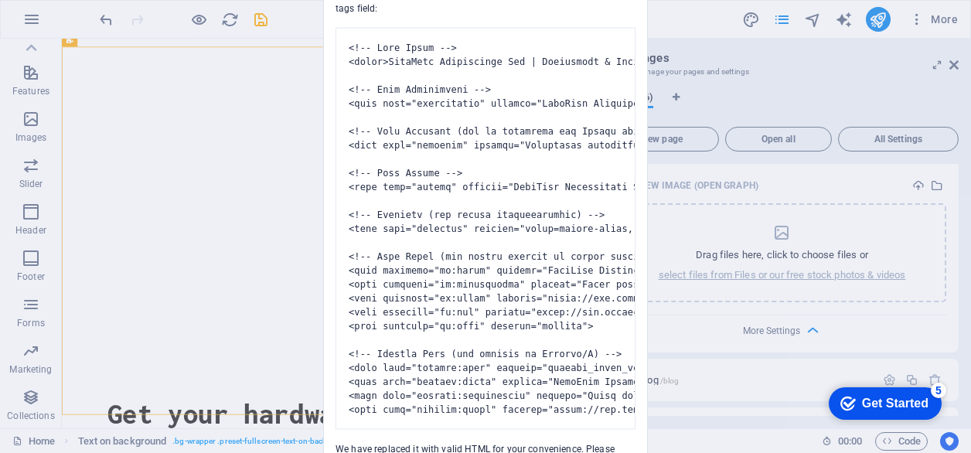
click at [796, 199] on div "Invalid HTML You have entered the following invalid HTML code (e.g. missing clo…" at bounding box center [485, 226] width 971 height 453
click at [526, 414] on pre at bounding box center [485, 229] width 300 height 402
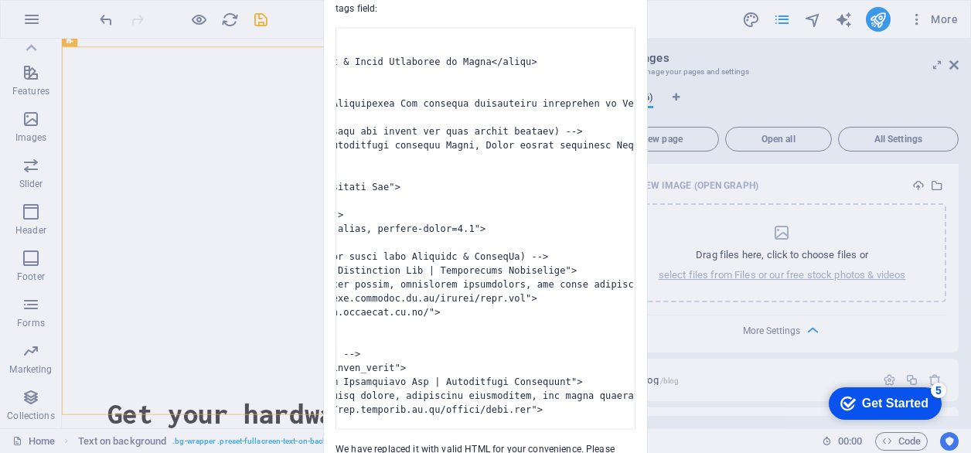
click at [570, 426] on pre at bounding box center [485, 229] width 300 height 402
click at [533, 358] on pre at bounding box center [485, 229] width 300 height 402
click at [583, 394] on pre at bounding box center [485, 229] width 300 height 402
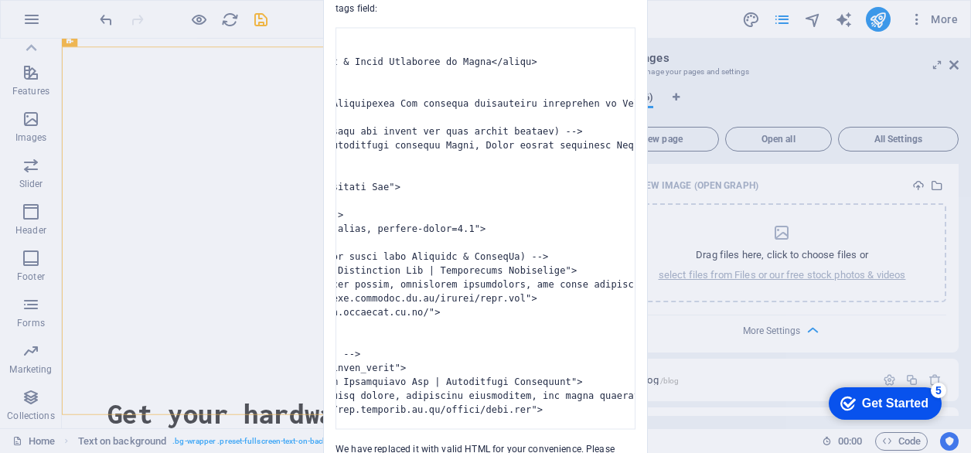
click at [620, 400] on pre at bounding box center [485, 229] width 300 height 402
click at [859, 72] on div "Invalid HTML You have entered the following invalid HTML code (e.g. missing clo…" at bounding box center [485, 226] width 971 height 453
click at [179, 316] on div "Invalid HTML You have entered the following invalid HTML code (e.g. missing clo…" at bounding box center [485, 226] width 971 height 453
click at [201, 289] on div "Invalid HTML You have entered the following invalid HTML code (e.g. missing clo…" at bounding box center [485, 226] width 971 height 453
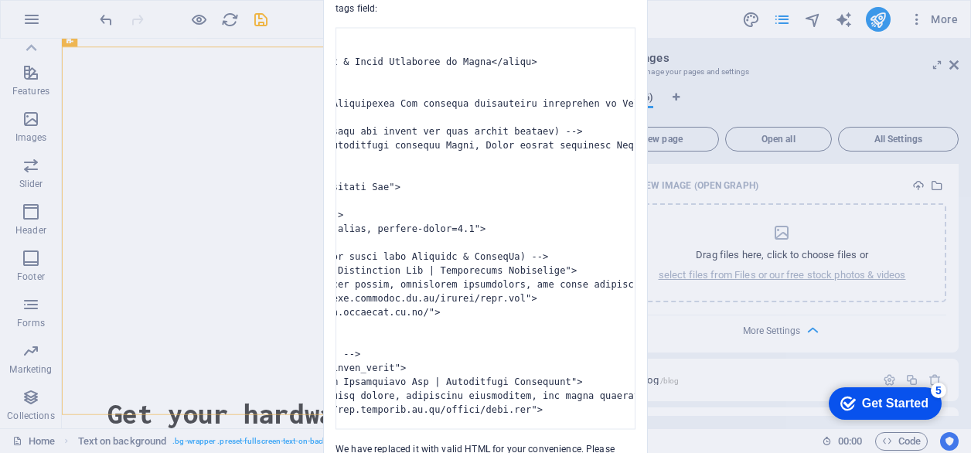
click at [201, 289] on div "Invalid HTML You have entered the following invalid HTML code (e.g. missing clo…" at bounding box center [485, 226] width 971 height 453
click at [290, 384] on div "Invalid HTML You have entered the following invalid HTML code (e.g. missing clo…" at bounding box center [485, 226] width 971 height 453
click at [339, 421] on pre at bounding box center [485, 229] width 300 height 402
click at [940, 391] on div "5" at bounding box center [938, 390] width 15 height 15
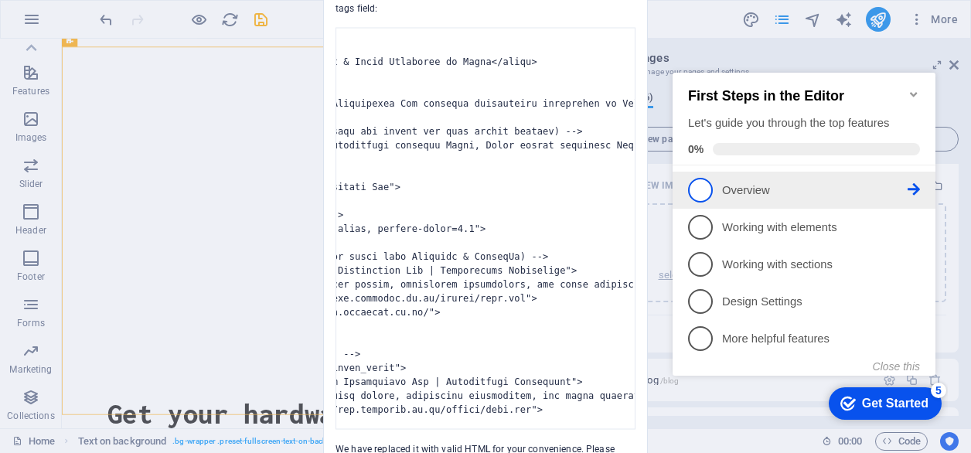
click at [732, 196] on p "Overview - incomplete" at bounding box center [814, 190] width 185 height 16
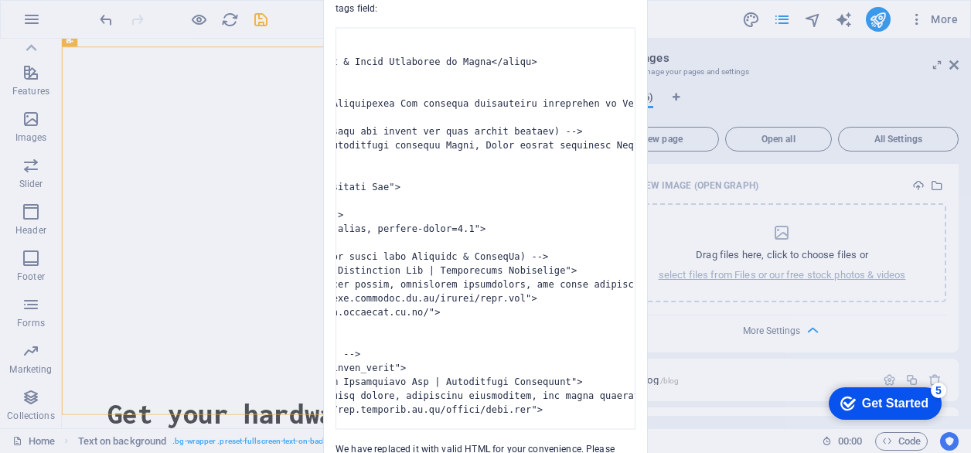
scroll to position [0, 0]
click at [934, 390] on div "5" at bounding box center [938, 390] width 15 height 15
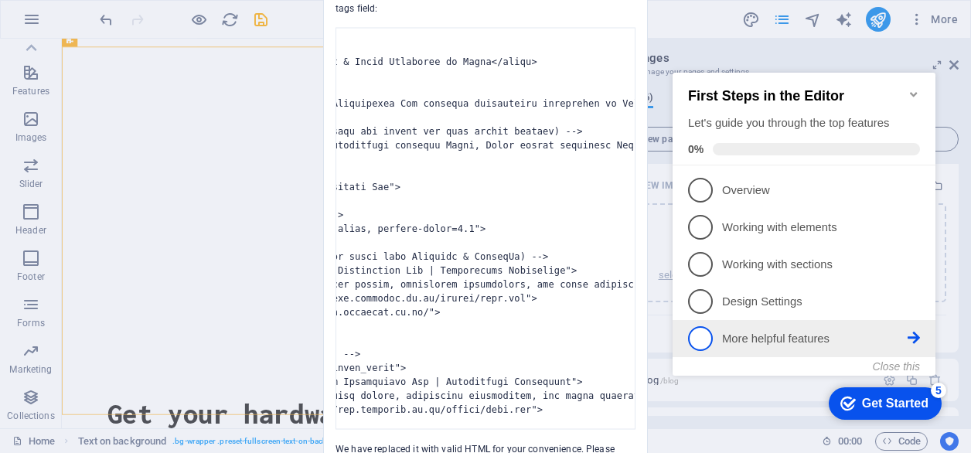
click at [785, 332] on p "More helpful features - incomplete" at bounding box center [814, 339] width 185 height 16
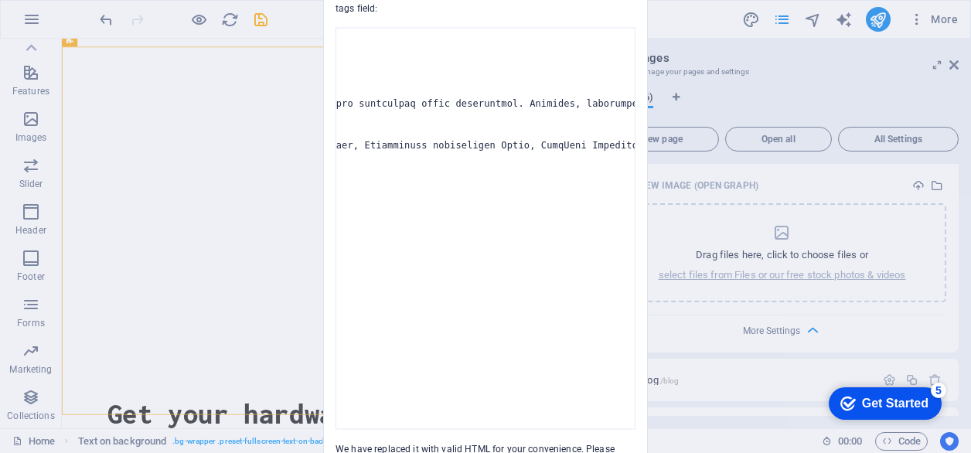
scroll to position [0, 948]
drag, startPoint x: 559, startPoint y: 157, endPoint x: 479, endPoint y: 378, distance: 234.9
click at [479, 378] on pre at bounding box center [485, 229] width 300 height 402
drag, startPoint x: 331, startPoint y: 393, endPoint x: 347, endPoint y: 257, distance: 136.2
click at [347, 257] on div "You have entered the following invalid HTML code (e.g. missing closing brackets…" at bounding box center [485, 216] width 323 height 508
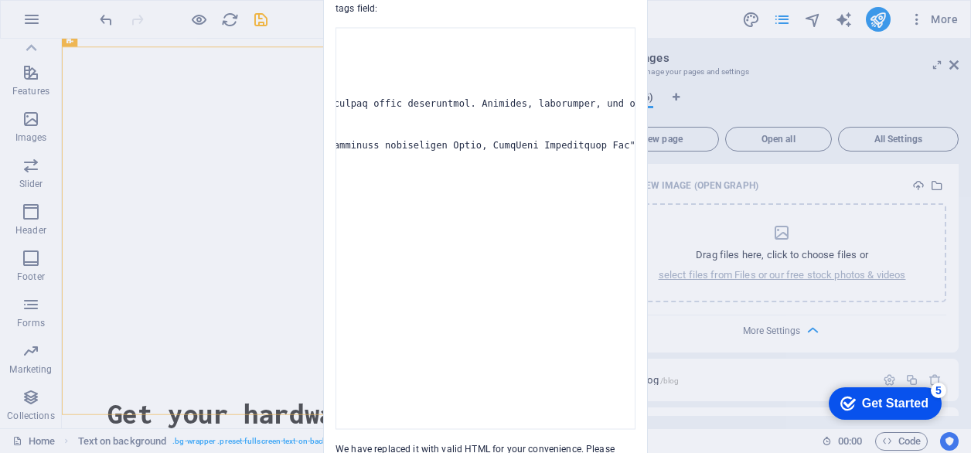
click at [912, 18] on div "Invalid HTML You have entered the following invalid HTML code (e.g. missing clo…" at bounding box center [485, 226] width 971 height 453
click at [29, 19] on div "Invalid HTML You have entered the following invalid HTML code (e.g. missing clo…" at bounding box center [485, 226] width 971 height 453
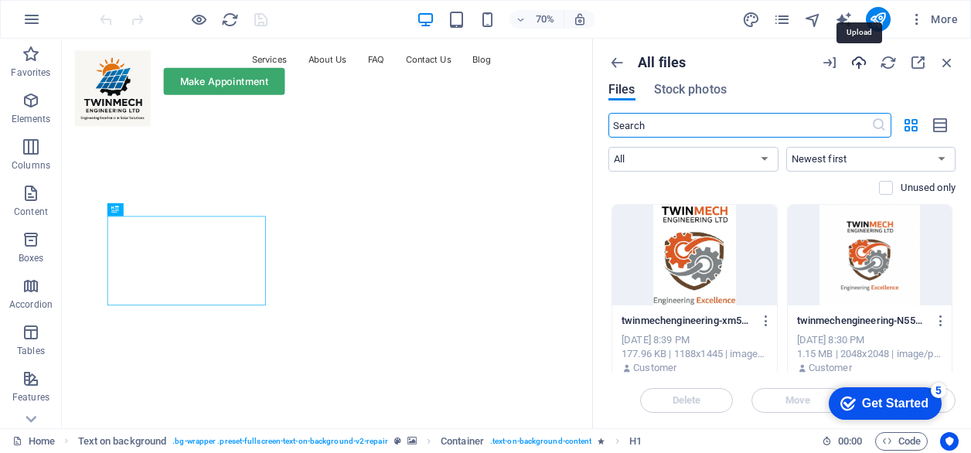
click at [0, 0] on icon "button" at bounding box center [0, 0] width 0 height 0
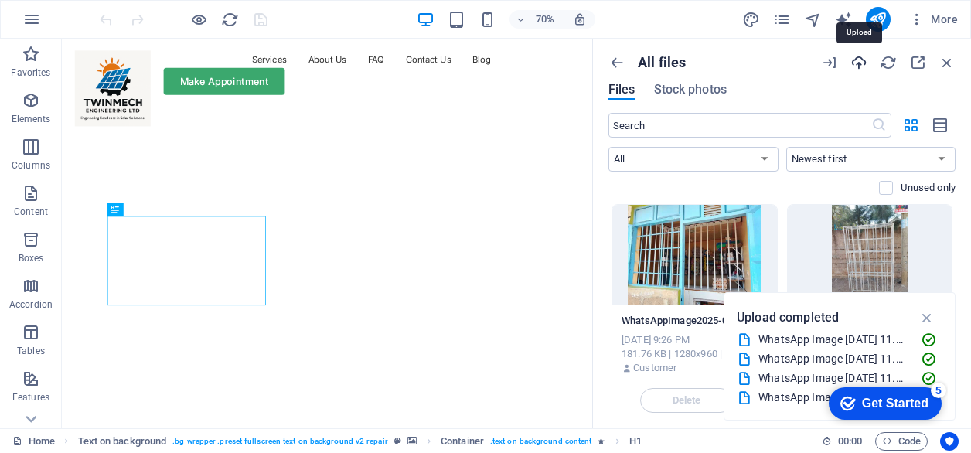
click at [0, 0] on icon "button" at bounding box center [0, 0] width 0 height 0
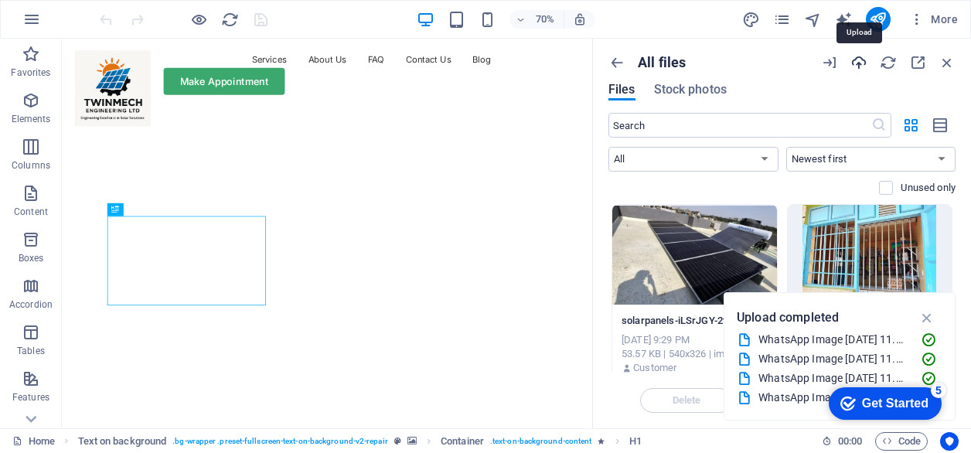
click at [0, 0] on icon "button" at bounding box center [0, 0] width 0 height 0
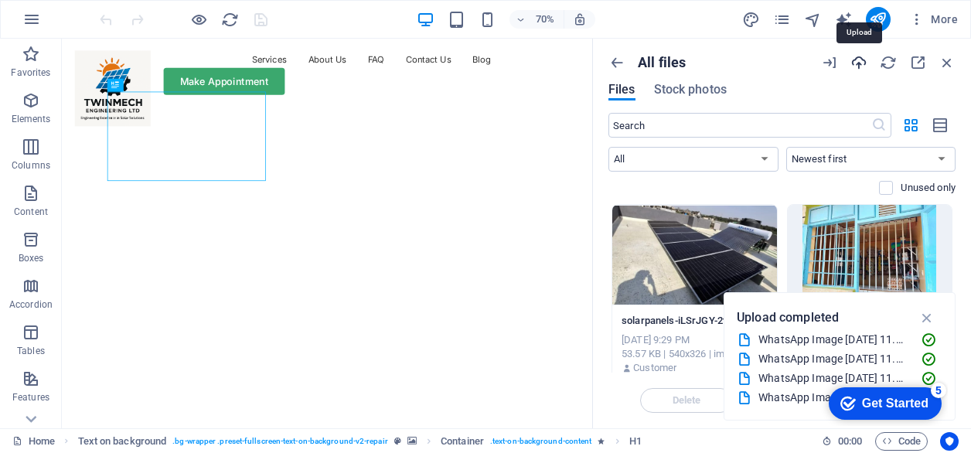
scroll to position [386, 0]
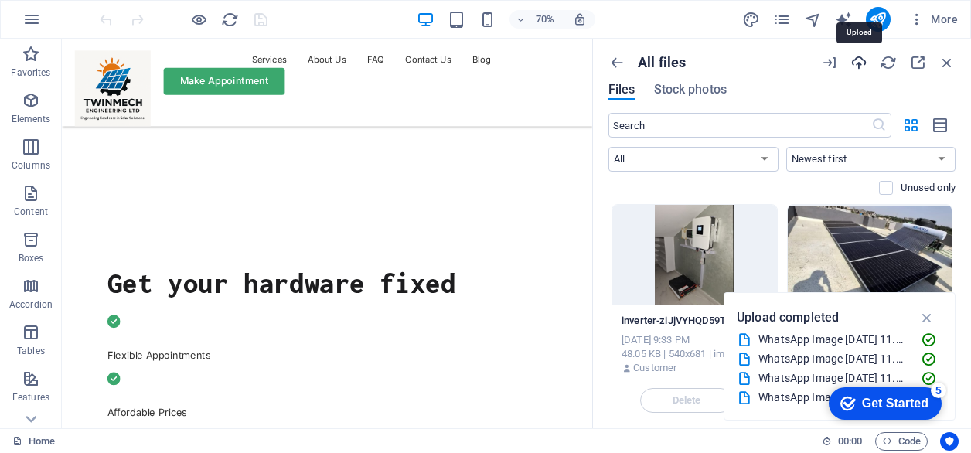
click at [0, 0] on icon "button" at bounding box center [0, 0] width 0 height 0
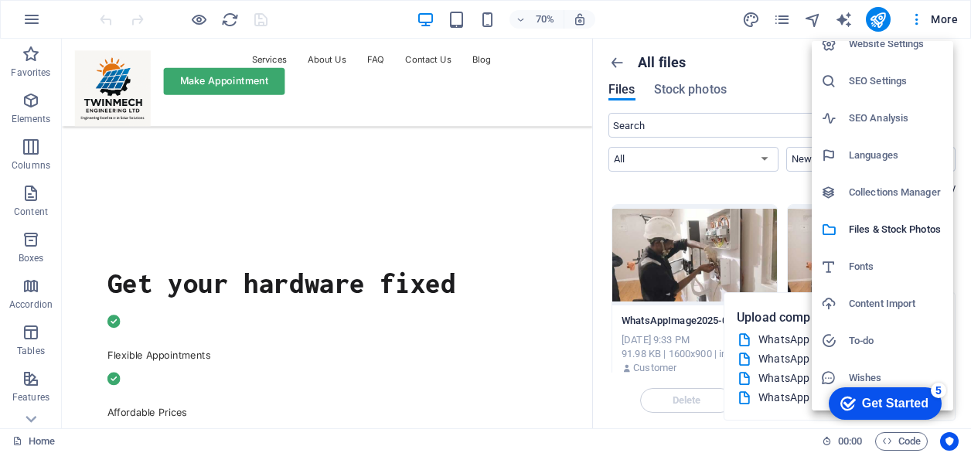
scroll to position [39, 0]
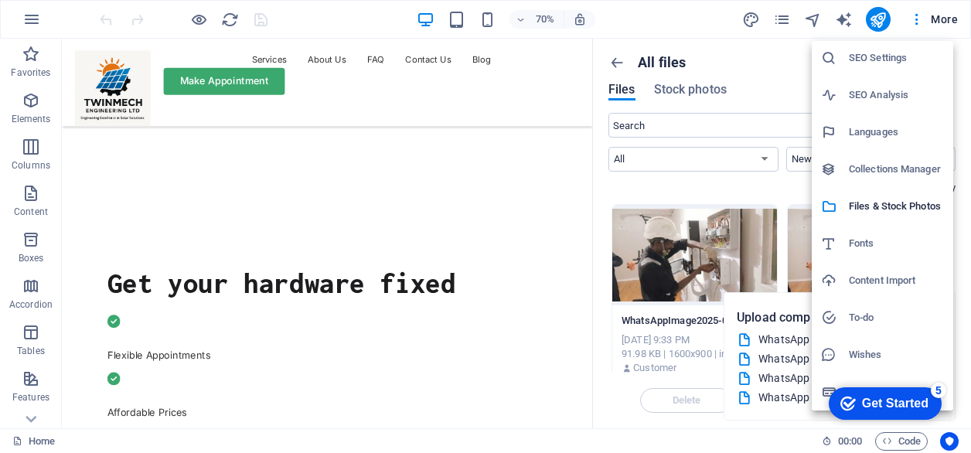
click at [880, 60] on h6 "SEO Settings" at bounding box center [896, 58] width 95 height 19
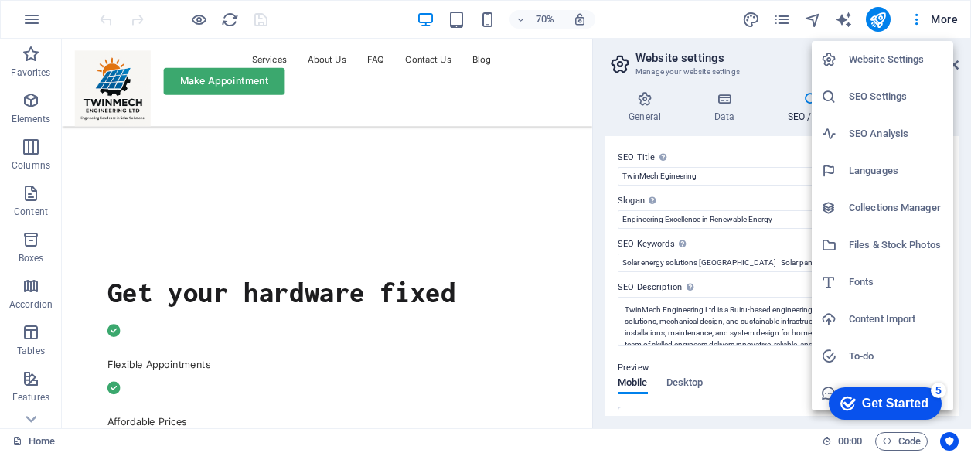
click at [897, 63] on h6 "Website Settings" at bounding box center [896, 59] width 95 height 19
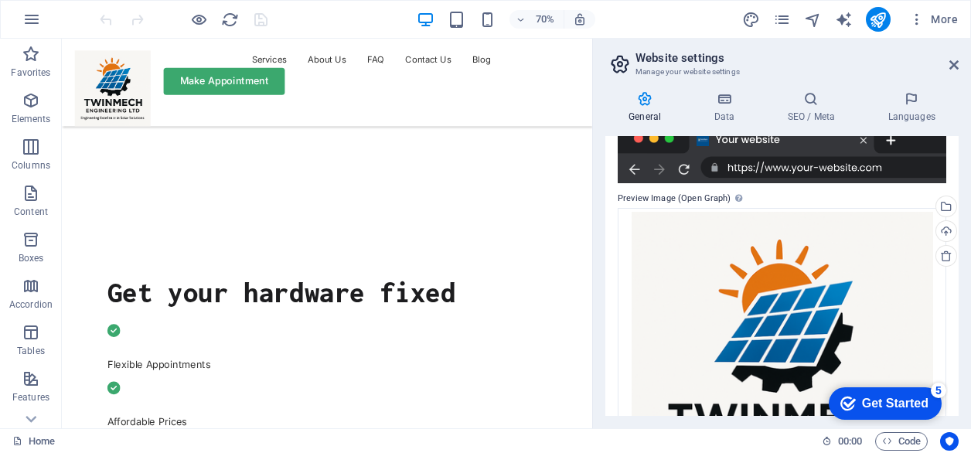
scroll to position [248, 0]
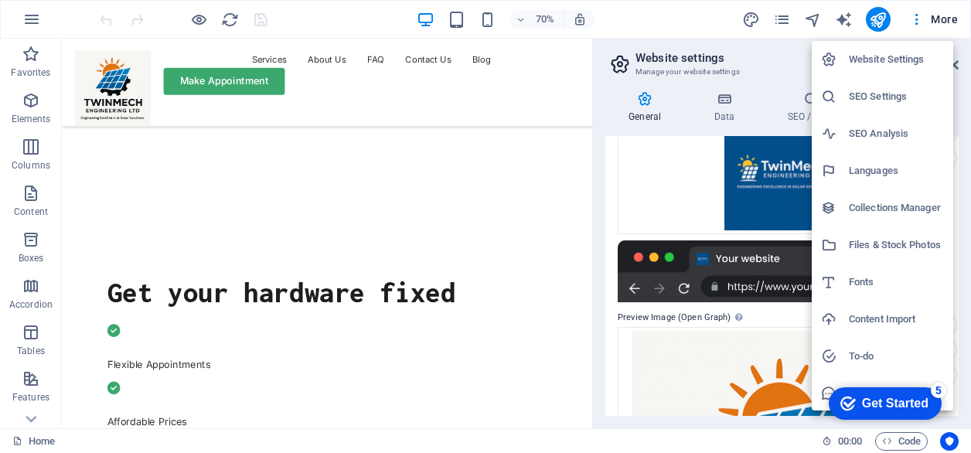
click at [865, 141] on h6 "SEO Analysis" at bounding box center [896, 133] width 95 height 19
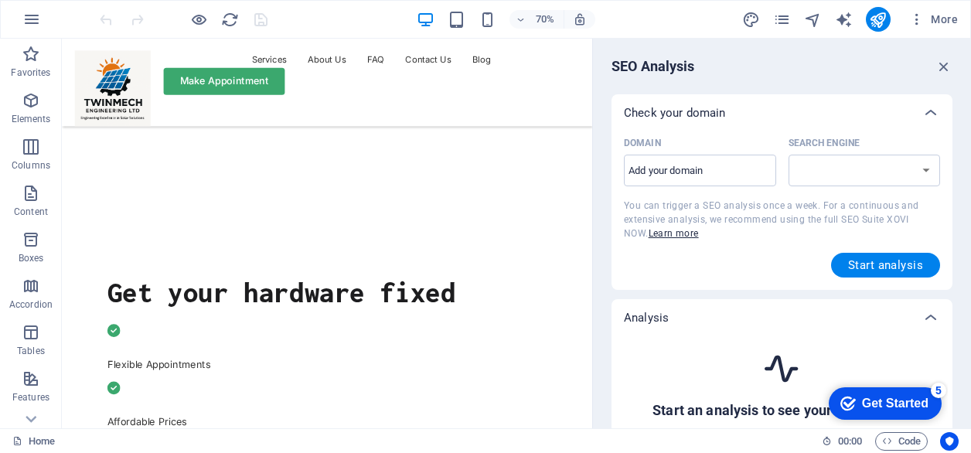
select select "[DOMAIN_NAME]"
click at [687, 180] on input "Domain ​" at bounding box center [700, 170] width 152 height 25
click at [747, 174] on input "[DOMAIN_NAME]" at bounding box center [700, 170] width 152 height 25
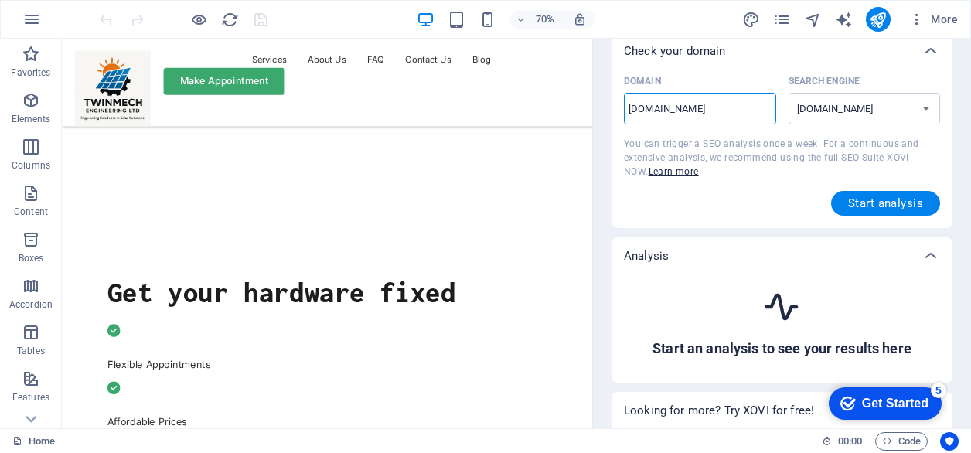
scroll to position [0, 0]
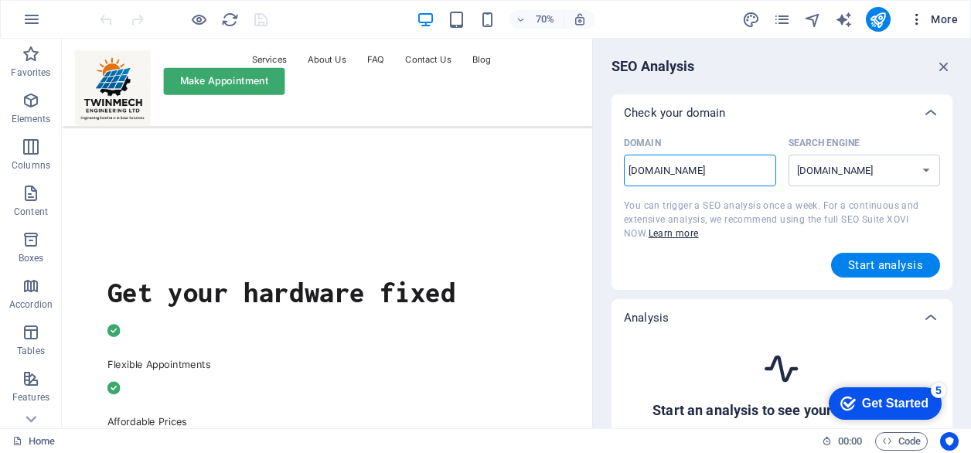
type input "[DOMAIN_NAME]"
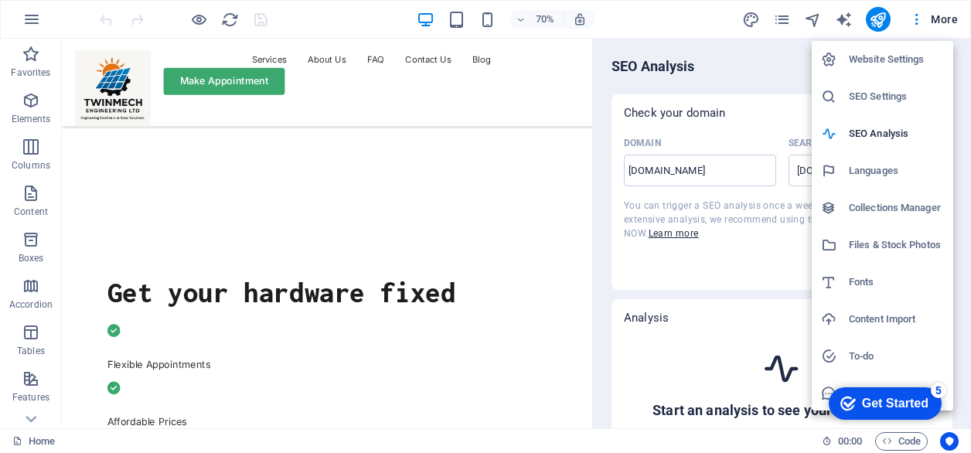
click at [856, 177] on h6 "Languages" at bounding box center [896, 171] width 95 height 19
select select "41"
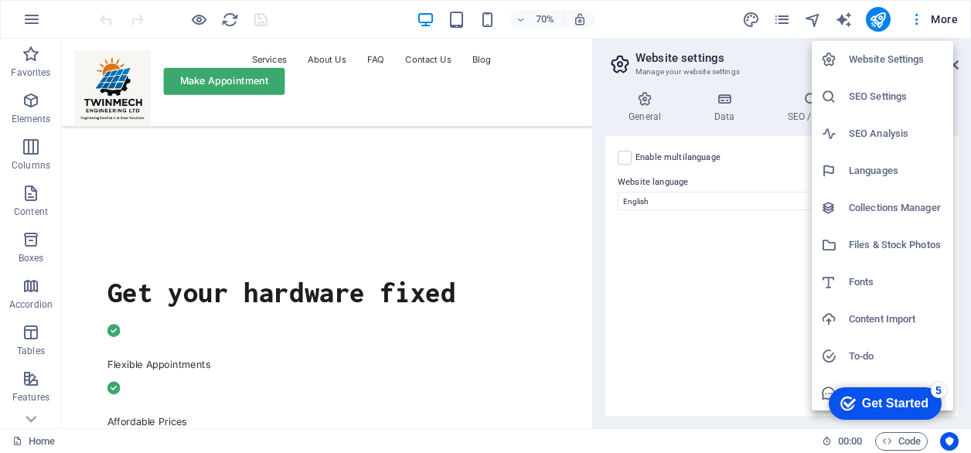
click at [918, 26] on div at bounding box center [485, 226] width 971 height 453
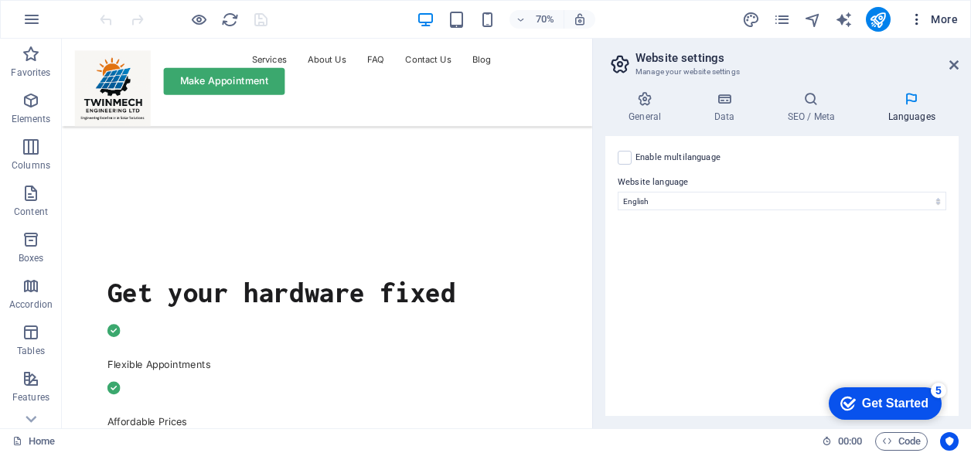
click at [0, 0] on span "More" at bounding box center [0, 0] width 0 height 0
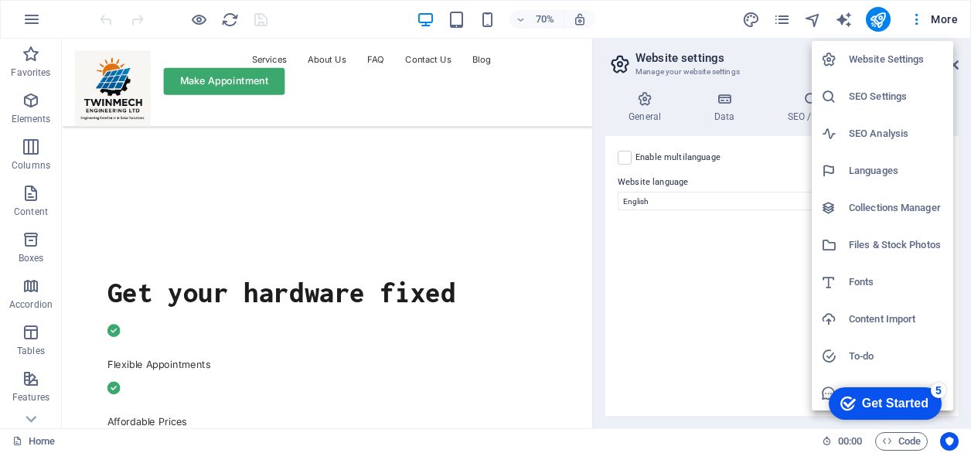
click at [902, 16] on div at bounding box center [485, 226] width 971 height 453
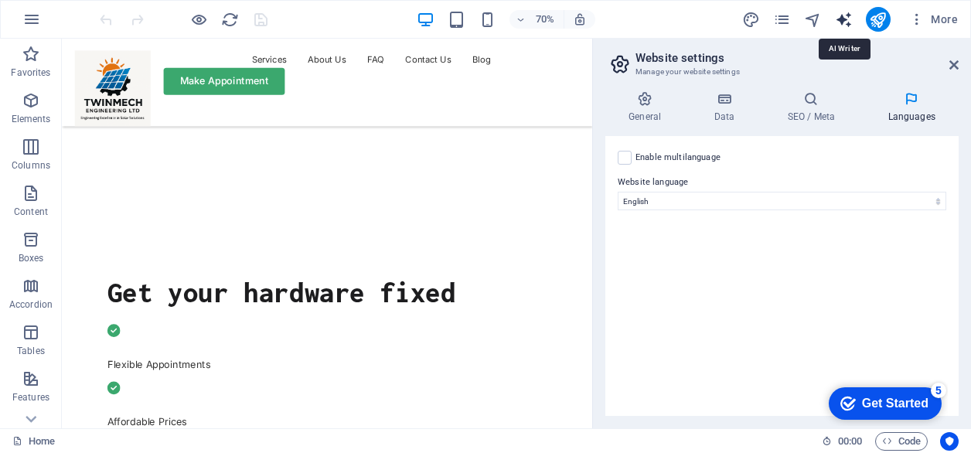
select select "English"
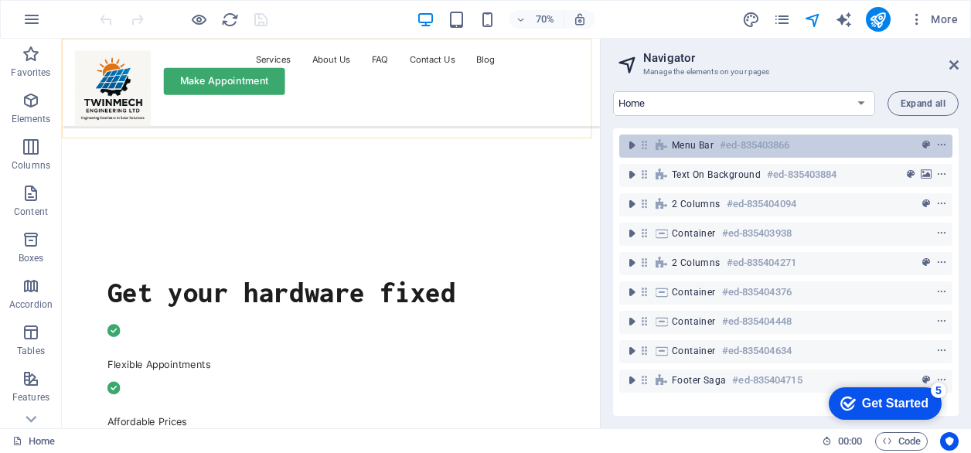
click at [683, 150] on span "Menu Bar" at bounding box center [693, 145] width 42 height 12
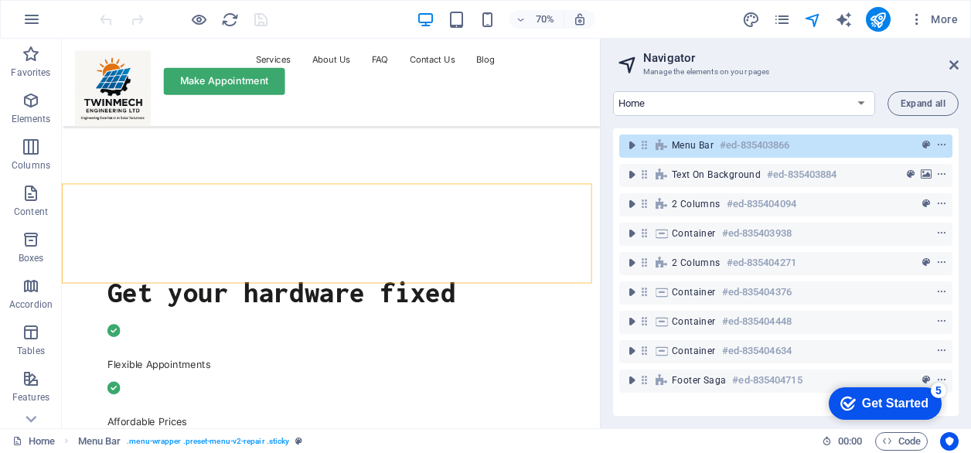
scroll to position [179, 0]
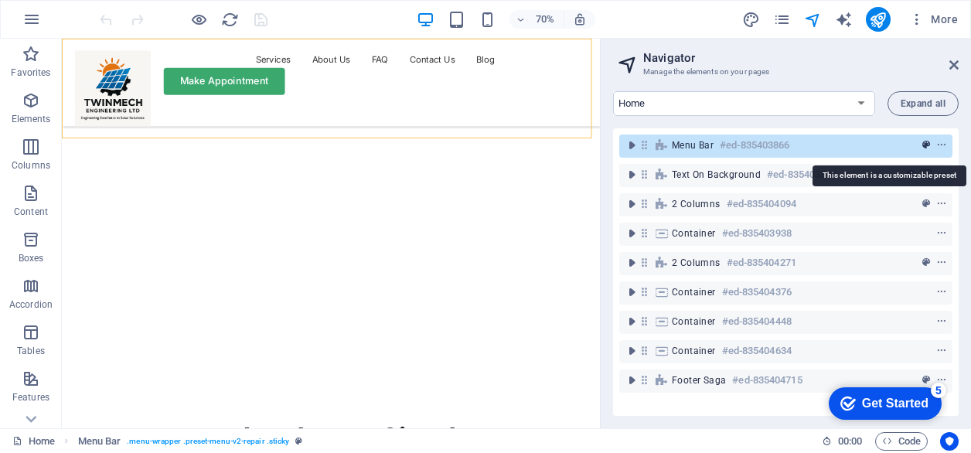
click at [922, 145] on icon "preset" at bounding box center [926, 145] width 8 height 11
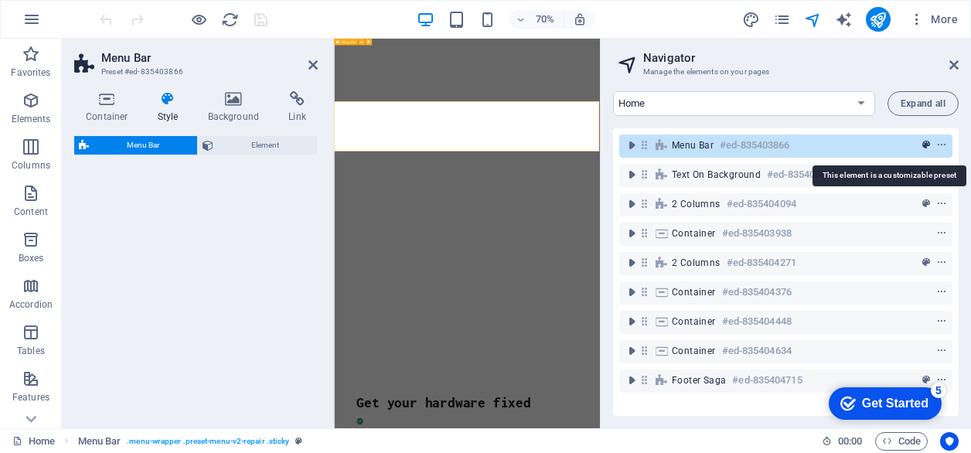
select select "rem"
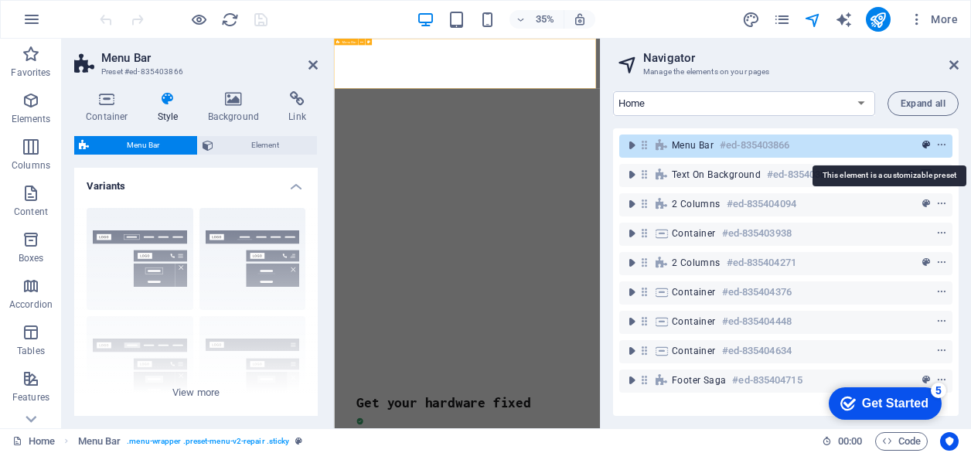
scroll to position [0, 0]
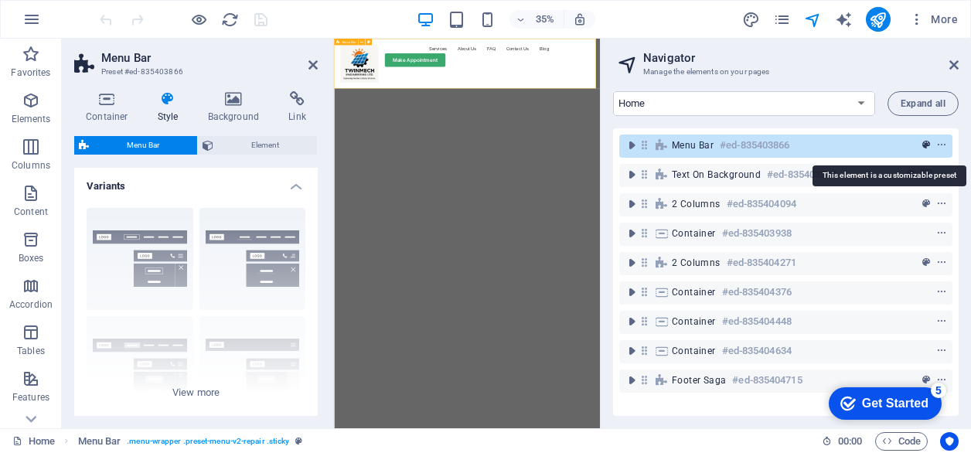
click at [922, 145] on icon "preset" at bounding box center [926, 145] width 8 height 11
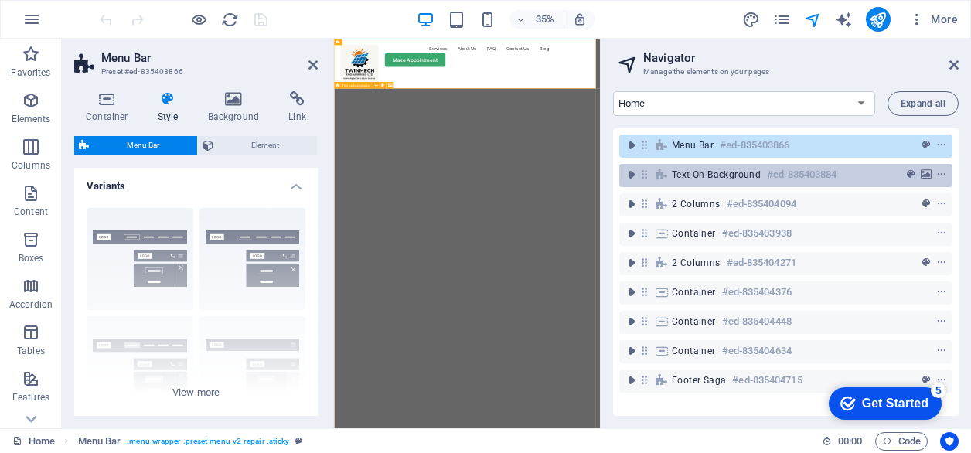
click at [666, 170] on icon at bounding box center [661, 174] width 17 height 12
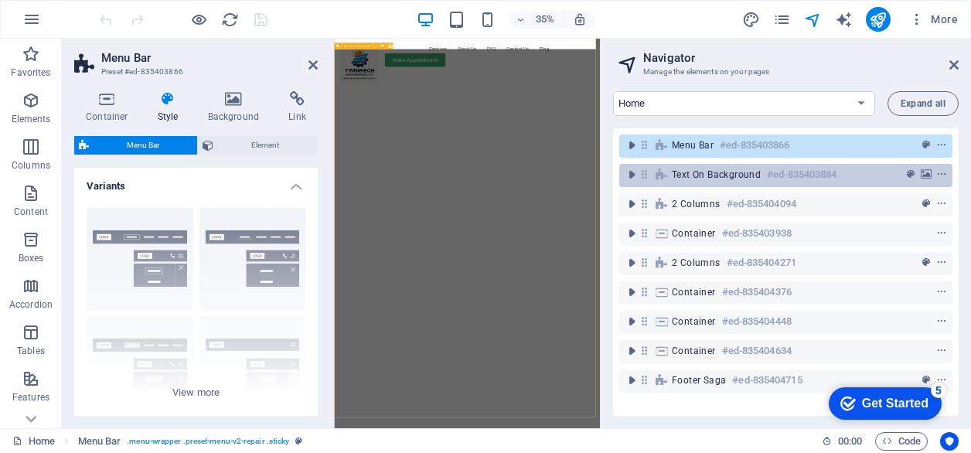
scroll to position [111, 0]
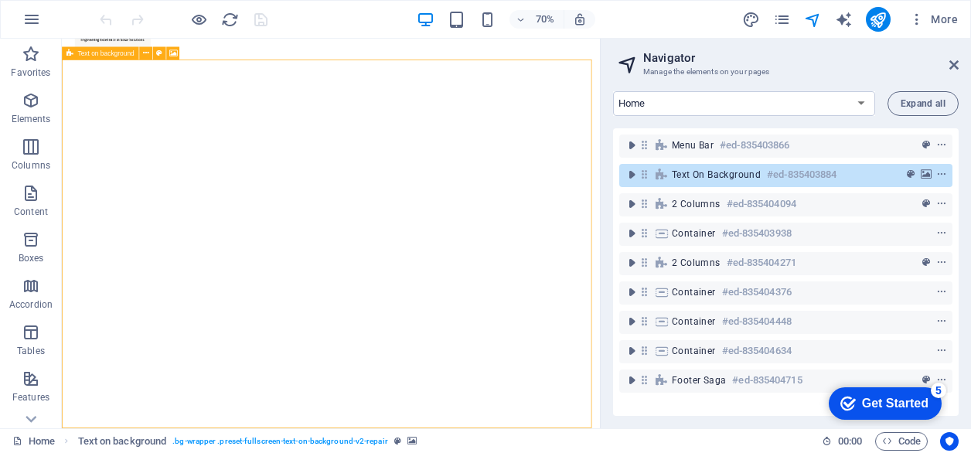
click at [666, 170] on icon at bounding box center [661, 174] width 17 height 12
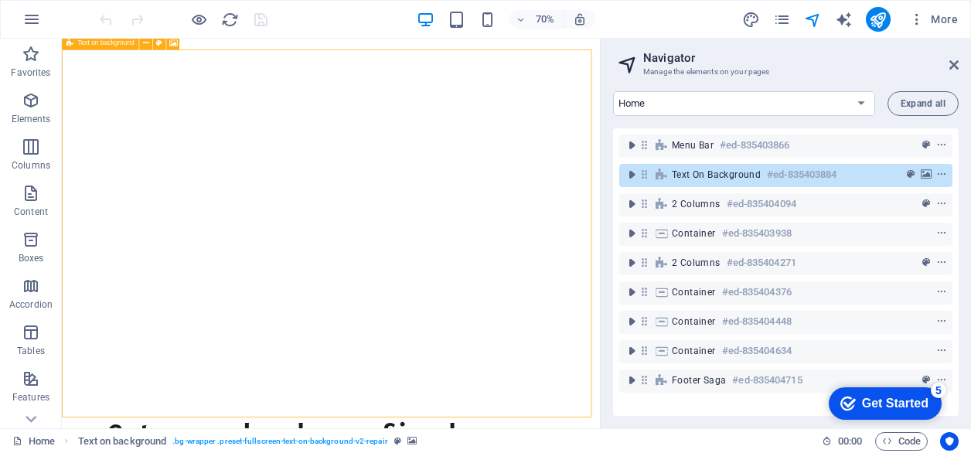
click at [668, 175] on icon at bounding box center [661, 174] width 17 height 12
select select "vh"
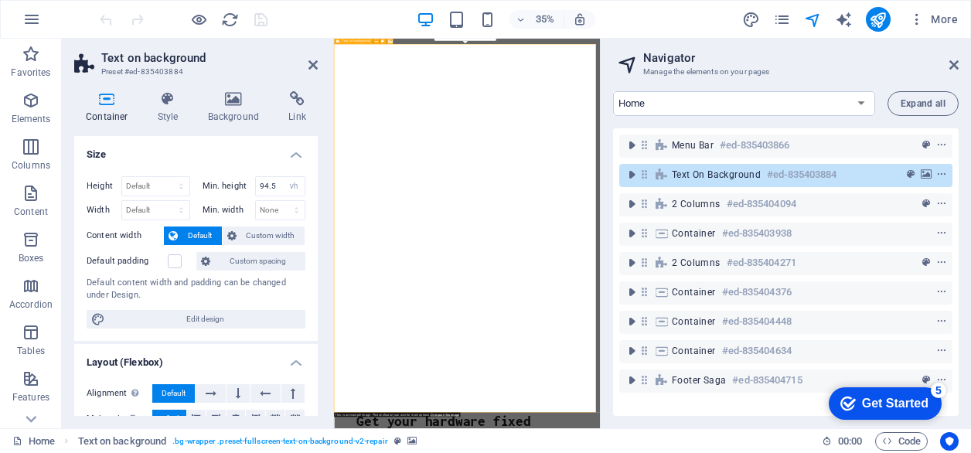
click at [668, 175] on icon at bounding box center [661, 174] width 17 height 12
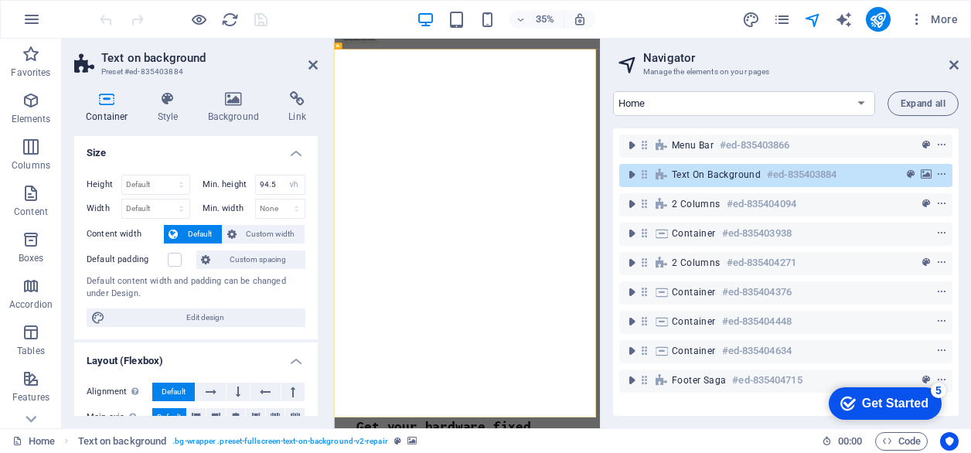
scroll to position [0, 0]
click at [233, 103] on icon at bounding box center [233, 98] width 75 height 15
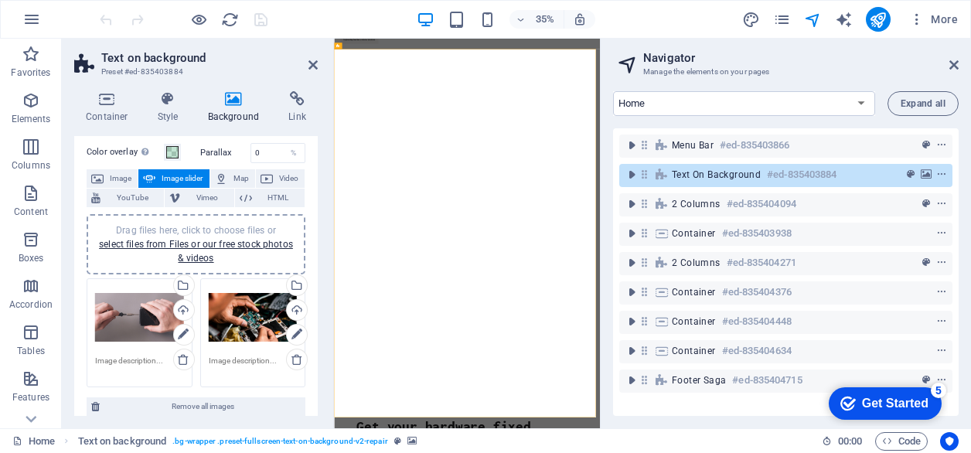
scroll to position [77, 0]
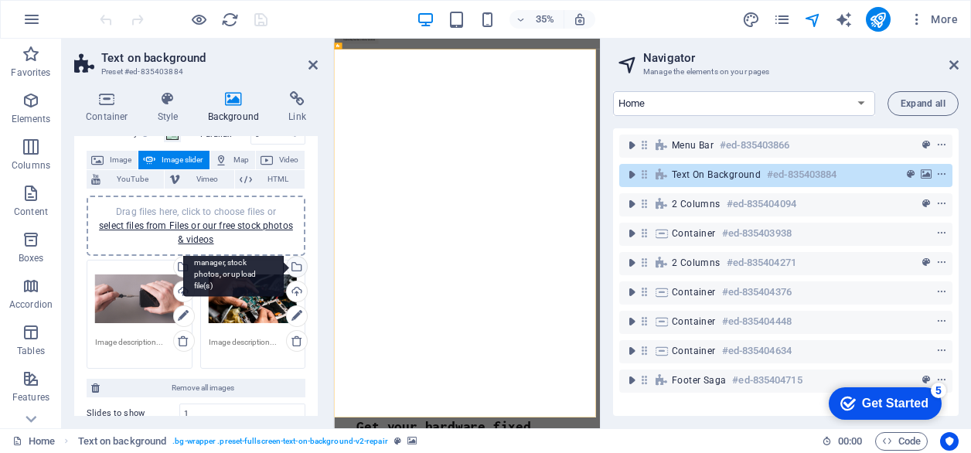
click at [284, 269] on div "Select files from the file manager, stock photos, or upload file(s)" at bounding box center [233, 268] width 100 height 58
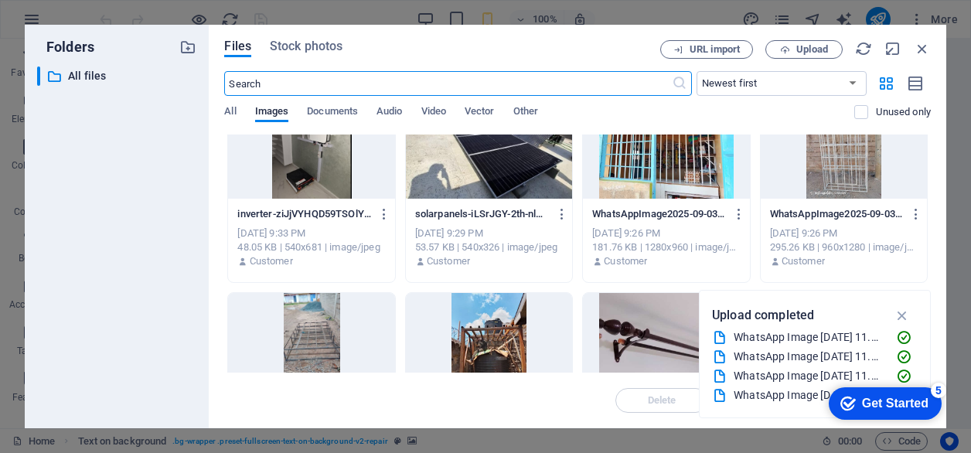
scroll to position [0, 0]
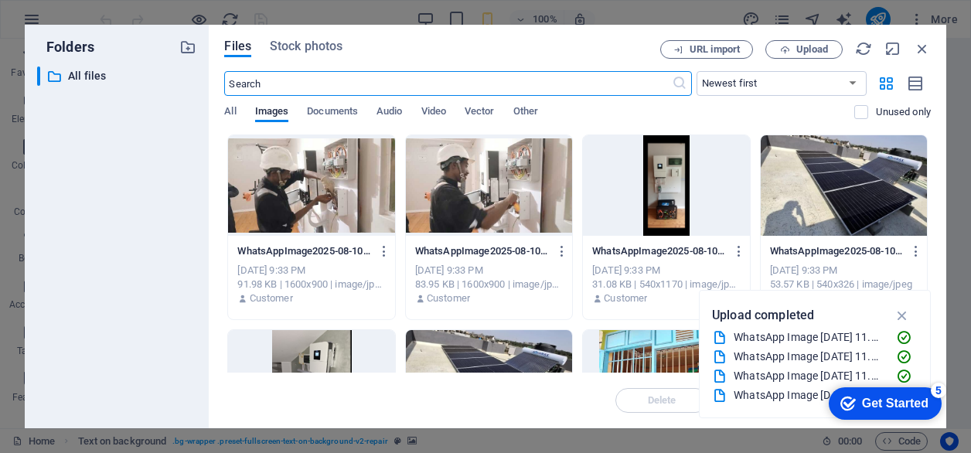
click at [792, 202] on div at bounding box center [844, 185] width 166 height 100
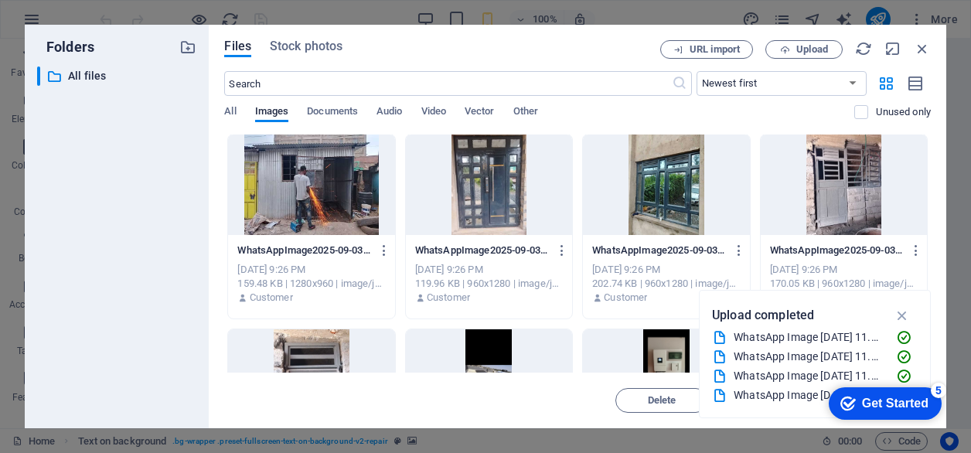
scroll to position [1237, 0]
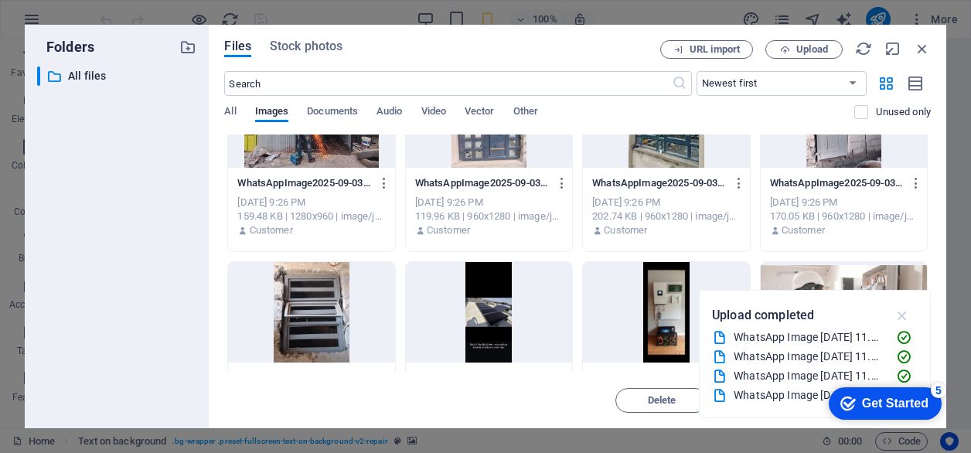
click at [907, 315] on icon "button" at bounding box center [902, 315] width 18 height 17
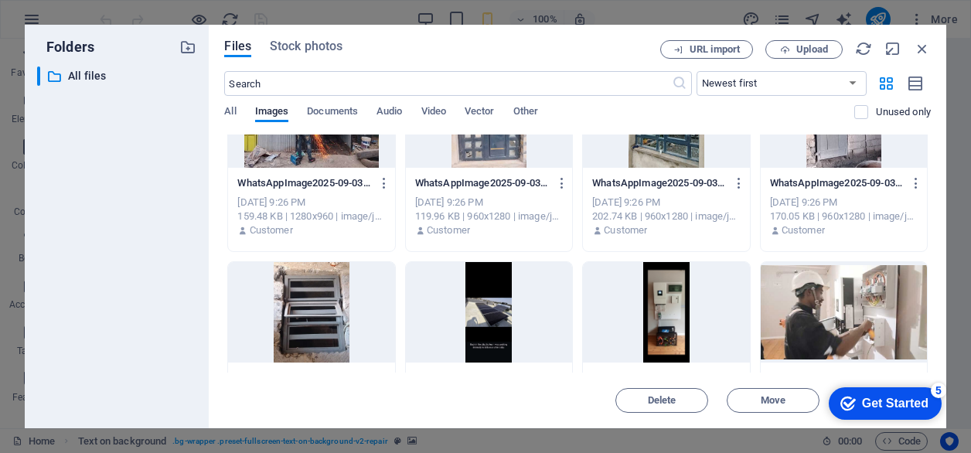
click at [937, 390] on div "5" at bounding box center [938, 390] width 15 height 15
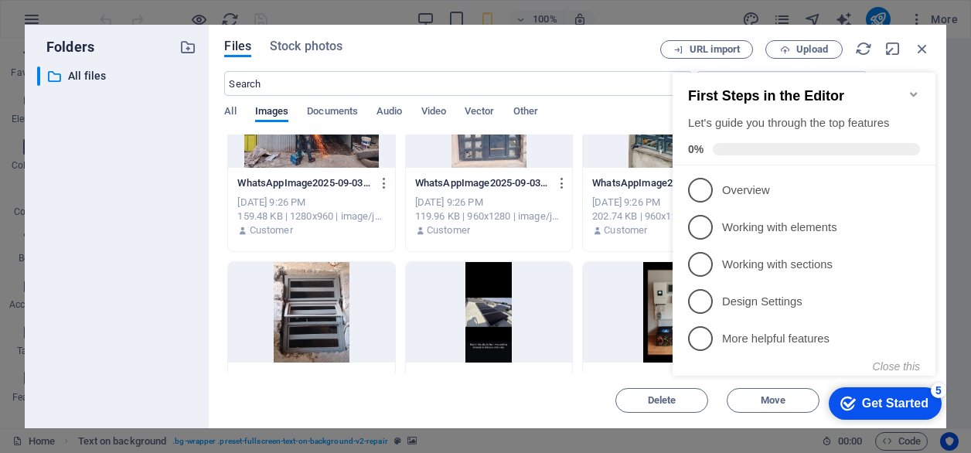
click at [937, 390] on div "5" at bounding box center [938, 390] width 15 height 15
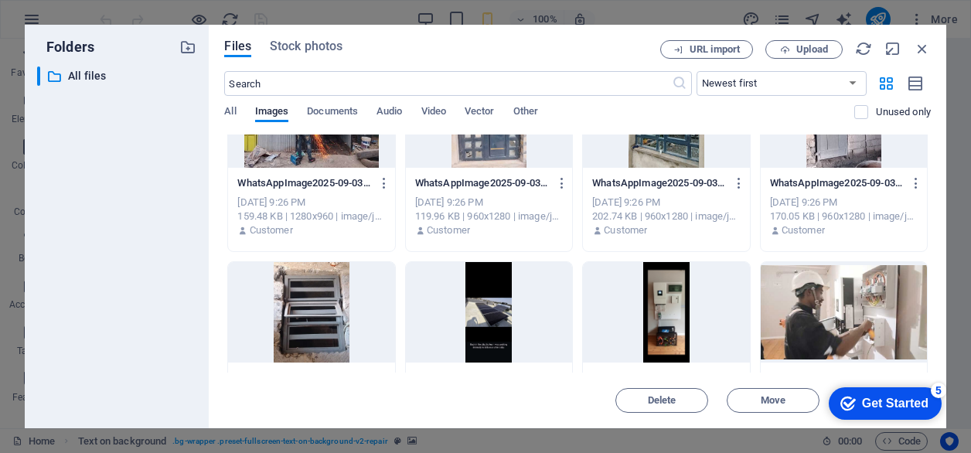
click at [935, 418] on div "checkmark Get Started 5 First Steps in the Editor Let's guide you through the t…" at bounding box center [881, 402] width 131 height 46
drag, startPoint x: 926, startPoint y: 407, endPoint x: 867, endPoint y: 394, distance: 60.0
click at [867, 396] on div "Get Started" at bounding box center [895, 403] width 66 height 14
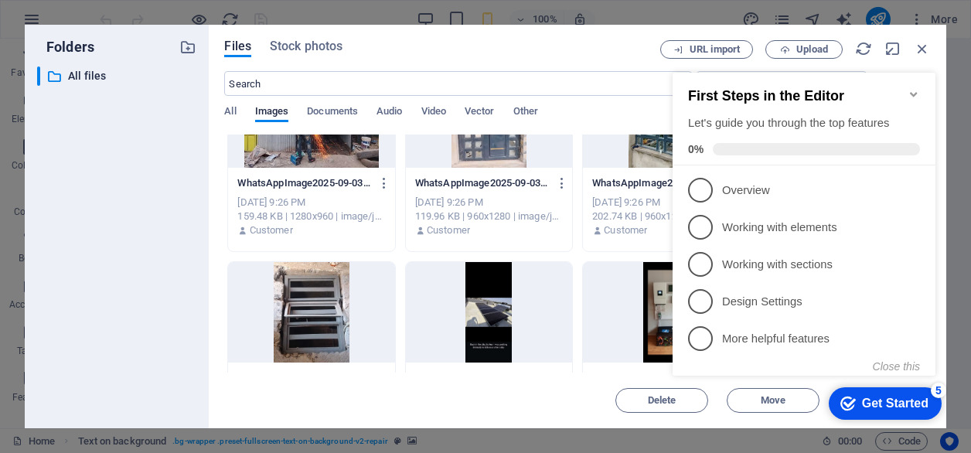
click at [880, 391] on div "checkmark Get Started 5" at bounding box center [885, 403] width 113 height 32
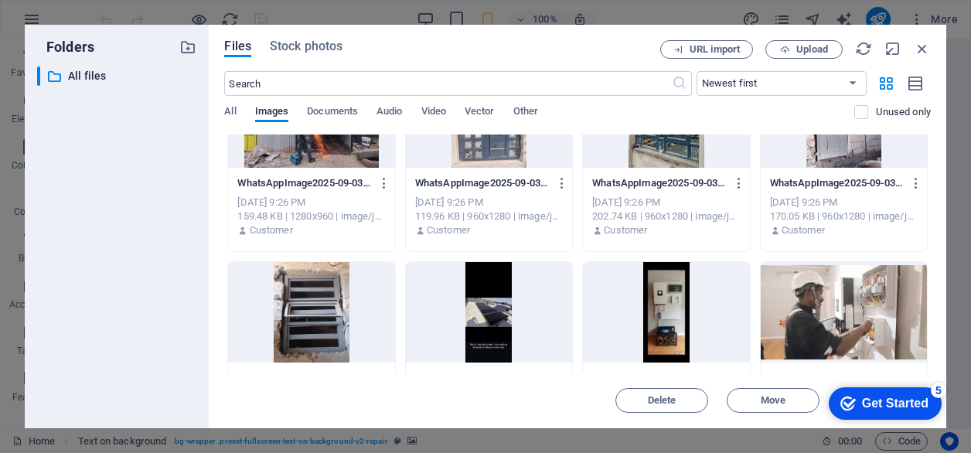
drag, startPoint x: 1020, startPoint y: 720, endPoint x: 1006, endPoint y: 737, distance: 23.1
click at [856, 403] on div "checkmark Get Started 5" at bounding box center [885, 403] width 113 height 32
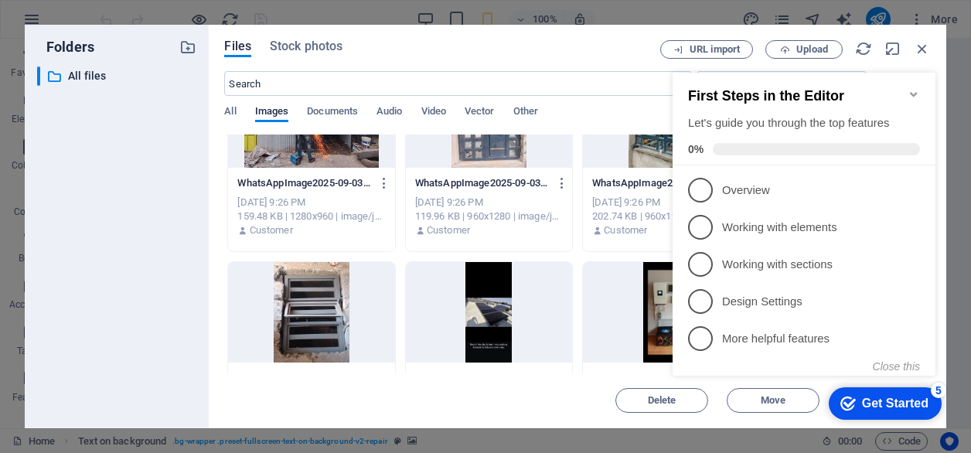
click at [866, 401] on div "Get Started" at bounding box center [895, 403] width 66 height 14
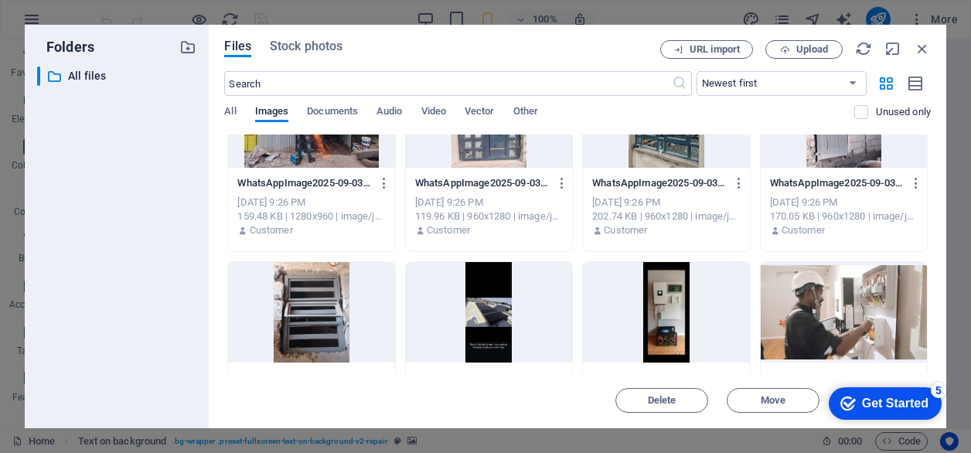
click at [846, 399] on icon "checkmark" at bounding box center [847, 403] width 15 height 15
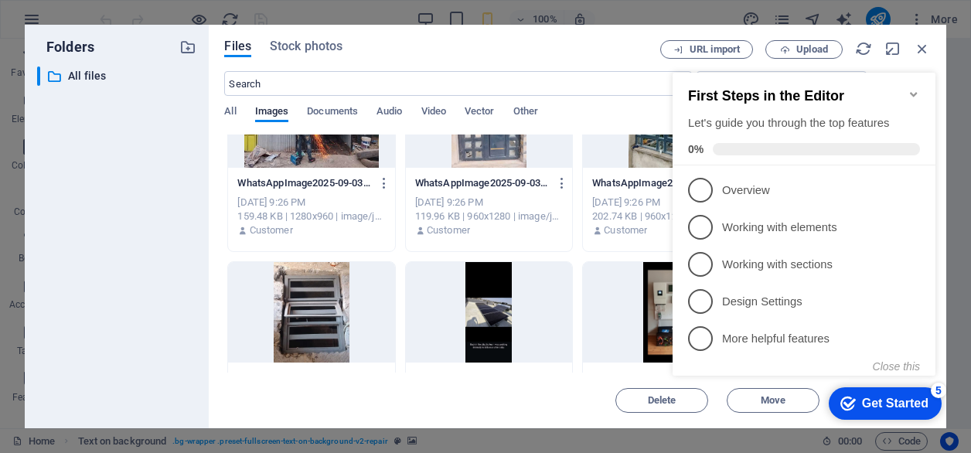
click at [846, 399] on icon "checkmark" at bounding box center [847, 403] width 15 height 15
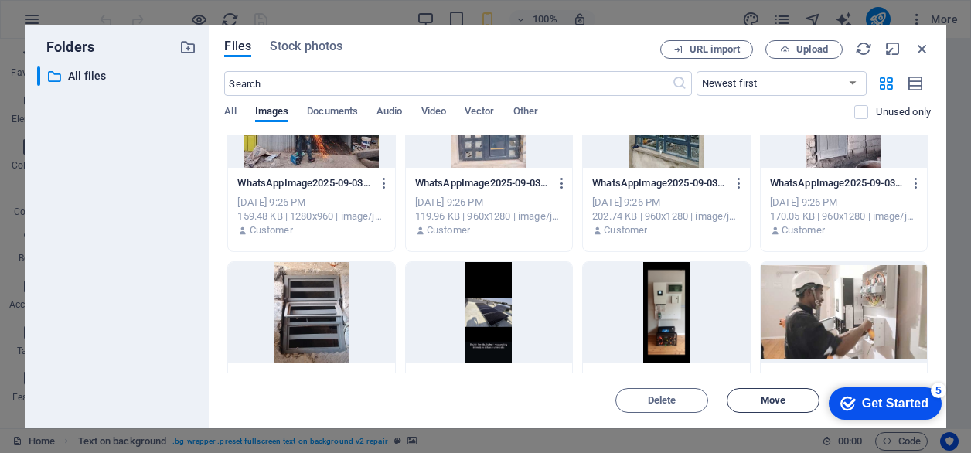
click at [813, 403] on button "Move" at bounding box center [773, 400] width 93 height 25
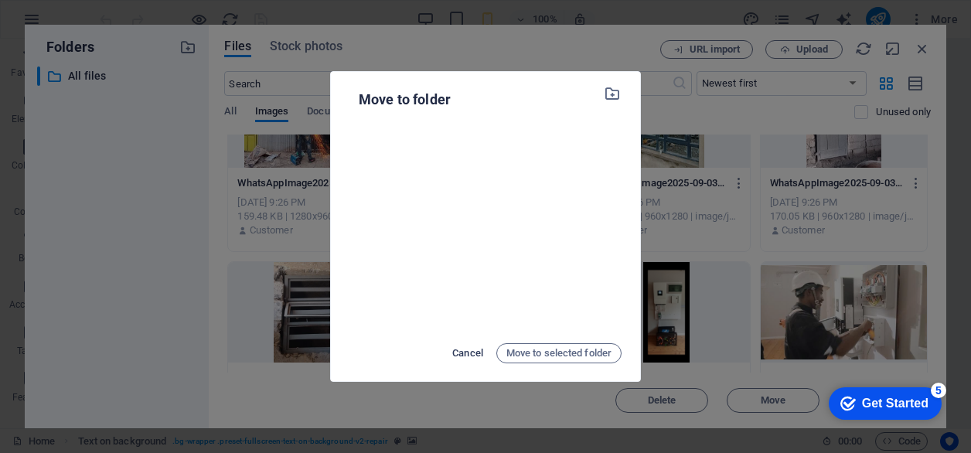
click at [461, 353] on span "Cancel" at bounding box center [467, 353] width 31 height 19
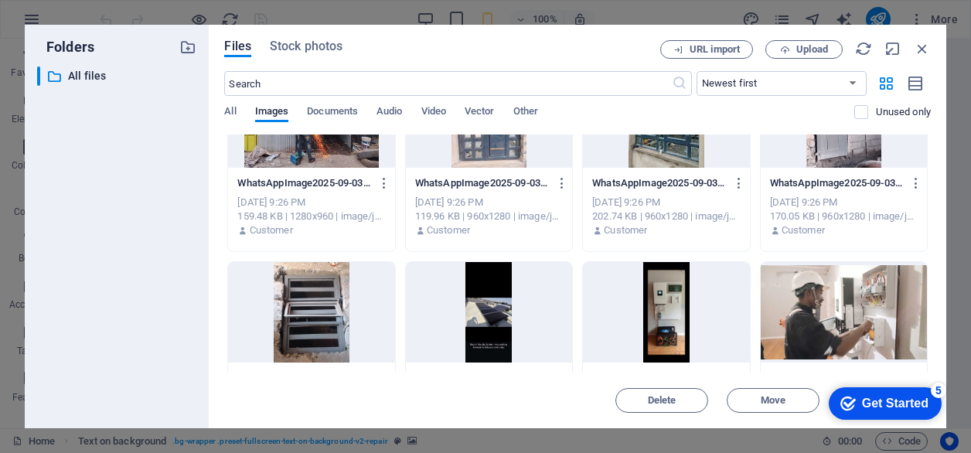
drag, startPoint x: 581, startPoint y: 39, endPoint x: 393, endPoint y: 36, distance: 187.8
click at [363, 39] on div "Files Stock photos URL import Upload ​ Newest first Oldest first Name (A-Z) Nam…" at bounding box center [577, 226] width 737 height 403
drag, startPoint x: 457, startPoint y: 26, endPoint x: 465, endPoint y: 2, distance: 25.4
click at [465, 2] on div "Folders ​ All files All files Files Stock photos URL import Upload ​ Newest fir…" at bounding box center [485, 226] width 971 height 453
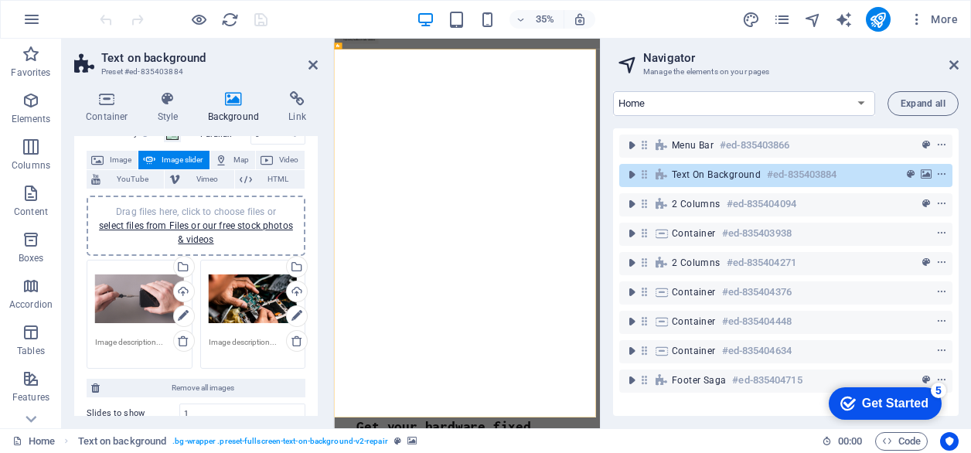
click at [244, 294] on div "Drag files here, click to choose files or select files from Files or our free s…" at bounding box center [253, 299] width 89 height 62
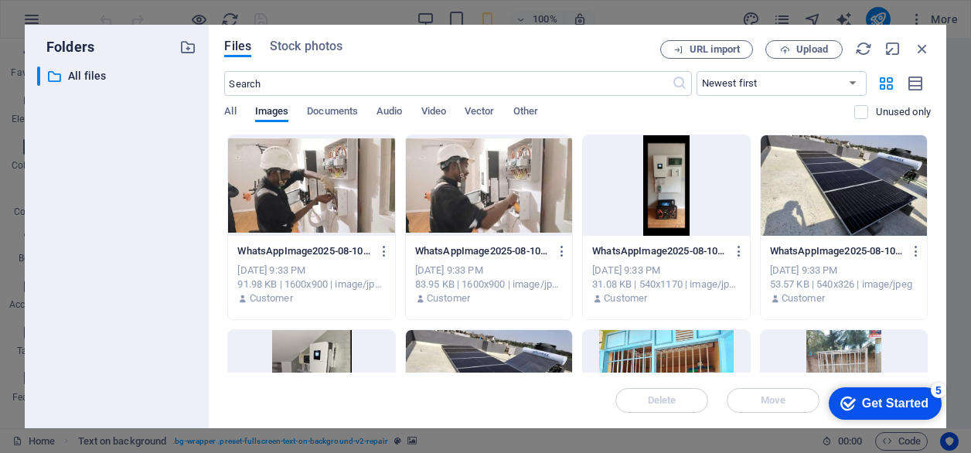
drag, startPoint x: 615, startPoint y: 39, endPoint x: 615, endPoint y: 12, distance: 27.1
click at [615, 12] on div "Folders ​ All files All files Files Stock photos URL import Upload ​ Newest fir…" at bounding box center [485, 226] width 971 height 453
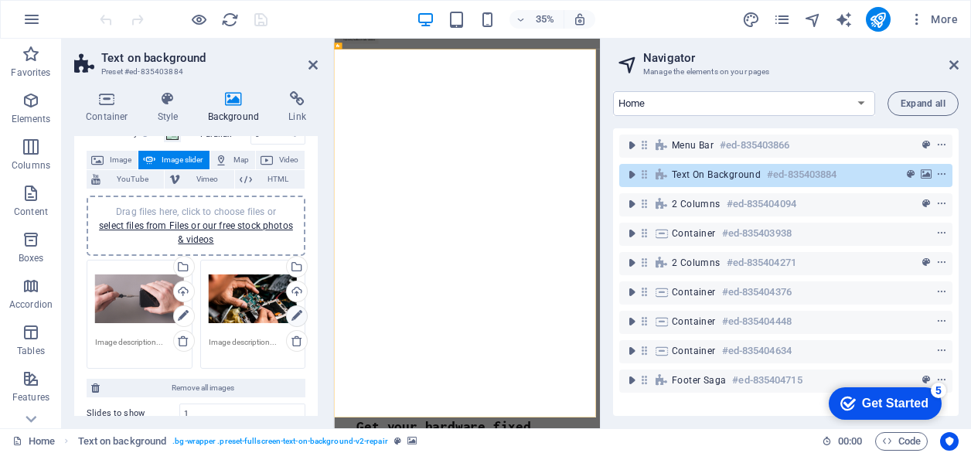
click at [291, 318] on icon at bounding box center [296, 316] width 11 height 19
click at [221, 294] on div "Drag files here, click to choose files or select files from Files or our free s…" at bounding box center [253, 299] width 89 height 62
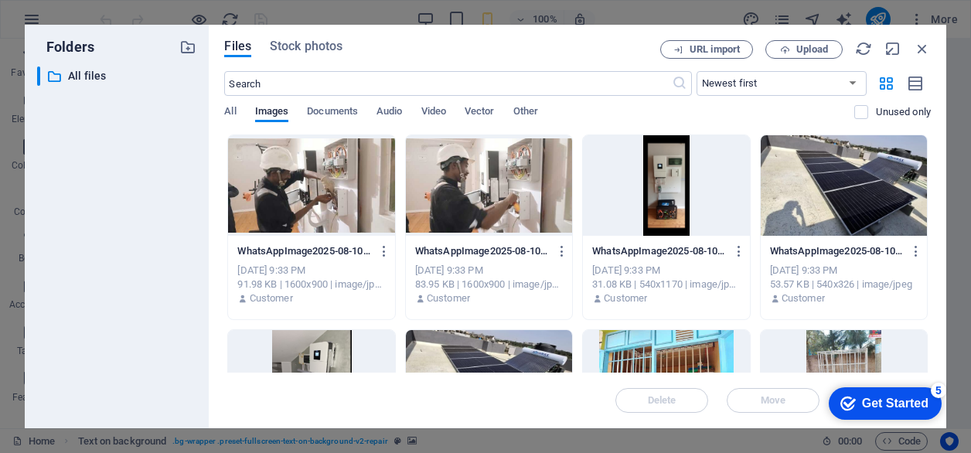
drag, startPoint x: 932, startPoint y: 35, endPoint x: 903, endPoint y: 39, distance: 29.0
click at [903, 39] on div "Files Stock photos URL import Upload ​ Newest first Oldest first Name (A-Z) Nam…" at bounding box center [577, 226] width 737 height 403
drag, startPoint x: 849, startPoint y: 35, endPoint x: 835, endPoint y: 40, distance: 15.6
click at [835, 40] on div "Files Stock photos URL import Upload ​ Newest first Oldest first Name (A-Z) Nam…" at bounding box center [577, 226] width 737 height 403
click at [635, 35] on div "Files Stock photos URL import Upload ​ Newest first Oldest first Name (A-Z) Nam…" at bounding box center [577, 226] width 737 height 403
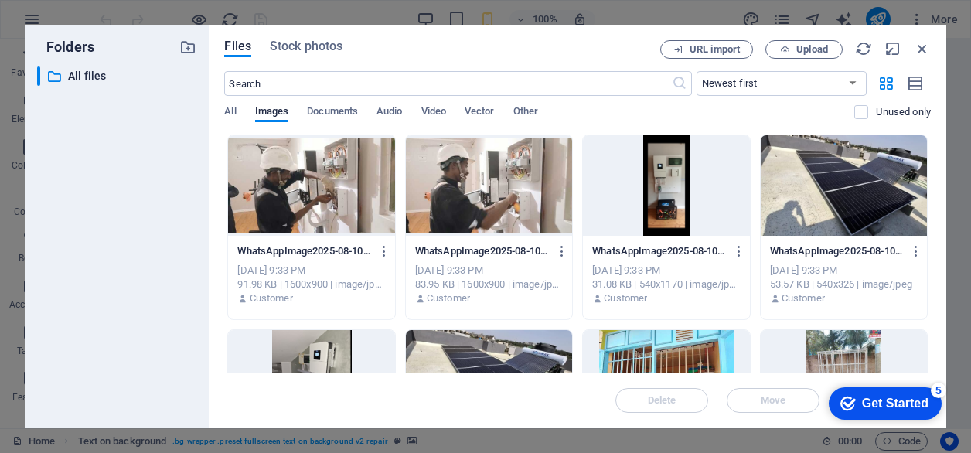
click at [765, 423] on div "Files Stock photos URL import Upload ​ Newest first Oldest first Name (A-Z) Nam…" at bounding box center [577, 226] width 737 height 403
click at [539, 347] on div at bounding box center [489, 380] width 166 height 100
click at [943, 419] on div "checkmark Get Started 5 First Steps in the Editor Let's guide you through the t…" at bounding box center [881, 402] width 131 height 46
drag, startPoint x: 931, startPoint y: 140, endPoint x: 931, endPoint y: 156, distance: 16.2
click at [931, 156] on div "Files Stock photos URL import Upload ​ Newest first Oldest first Name (A-Z) Nam…" at bounding box center [577, 226] width 737 height 403
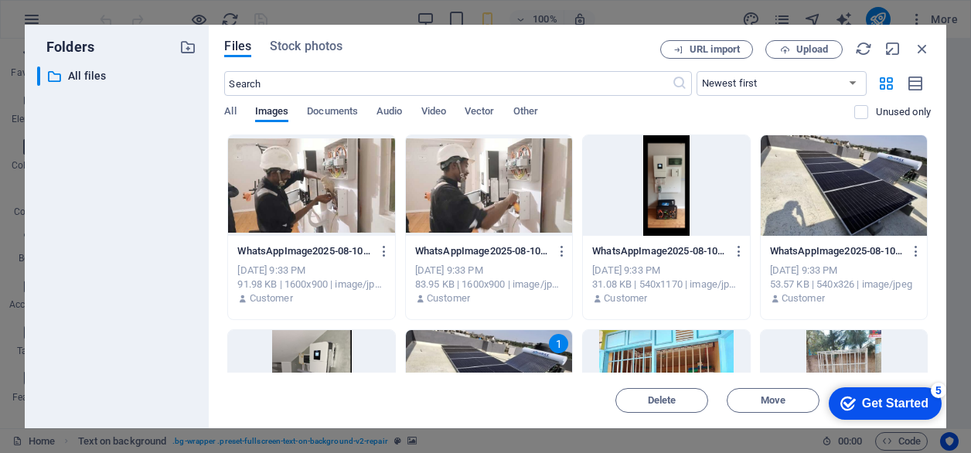
drag, startPoint x: 931, startPoint y: 157, endPoint x: 927, endPoint y: 214, distance: 57.3
click at [925, 201] on div "Files Stock photos URL import Upload ​ Newest first Oldest first Name (A-Z) Nam…" at bounding box center [577, 226] width 737 height 403
click at [28, 32] on div "Folders ​ All files All files" at bounding box center [117, 226] width 184 height 403
drag, startPoint x: 28, startPoint y: 32, endPoint x: 42, endPoint y: 48, distance: 21.4
click at [42, 48] on div "Folders ​ All files All files" at bounding box center [117, 226] width 184 height 403
